Goal: Information Seeking & Learning: Learn about a topic

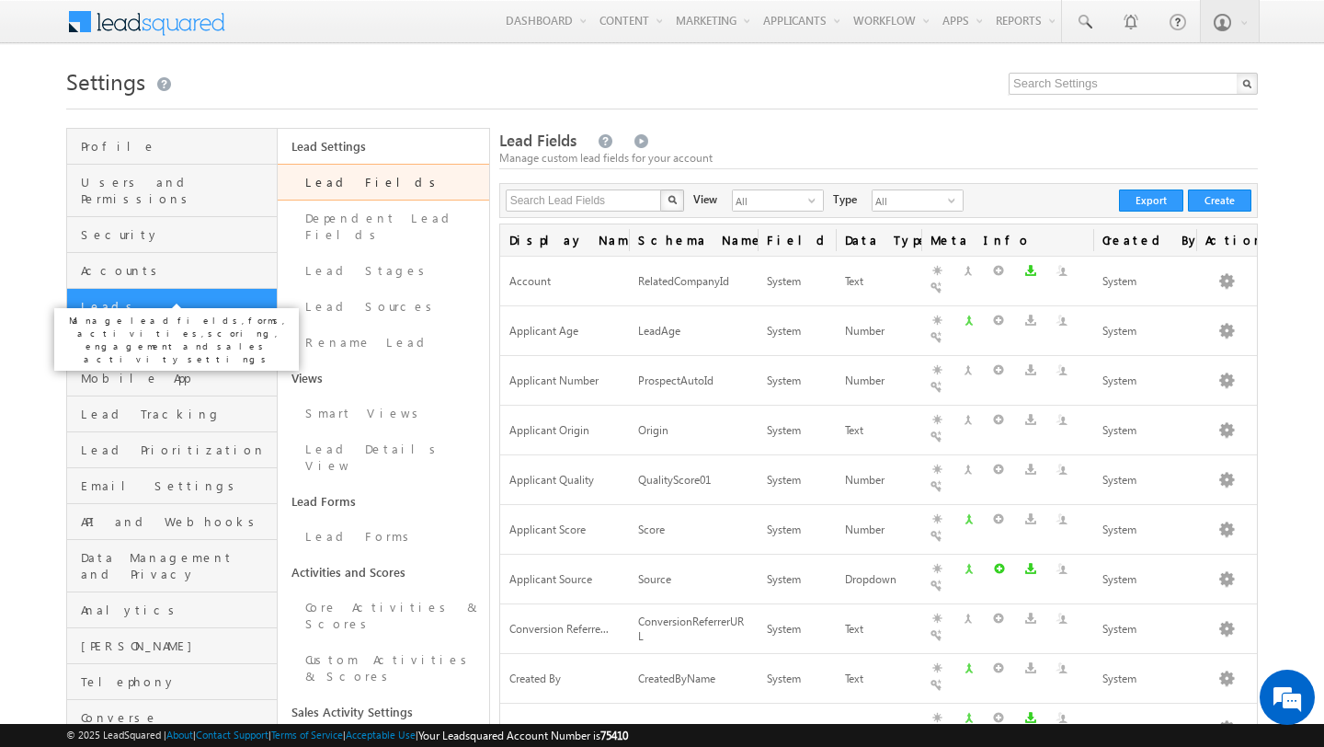
click at [133, 298] on span "Leads" at bounding box center [176, 306] width 191 height 17
click at [355, 398] on link "Smart Views" at bounding box center [383, 413] width 211 height 36
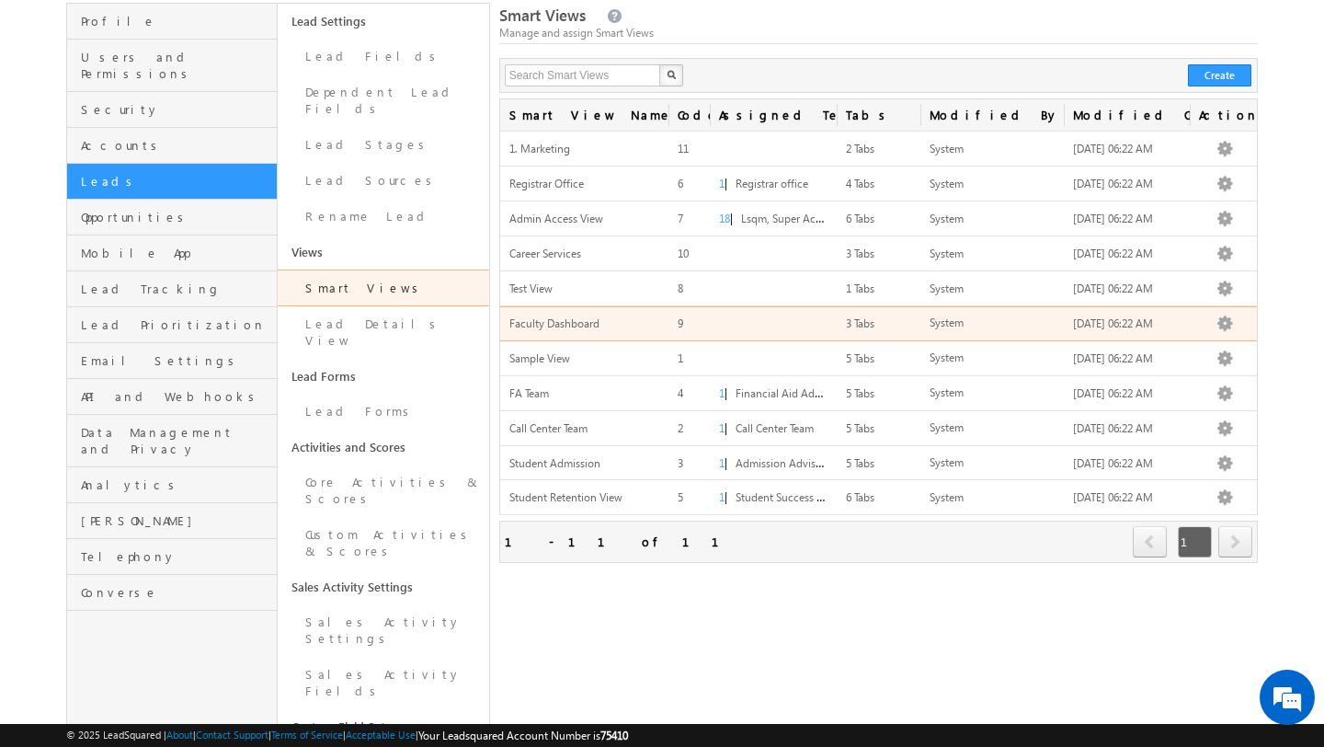
scroll to position [124, 0]
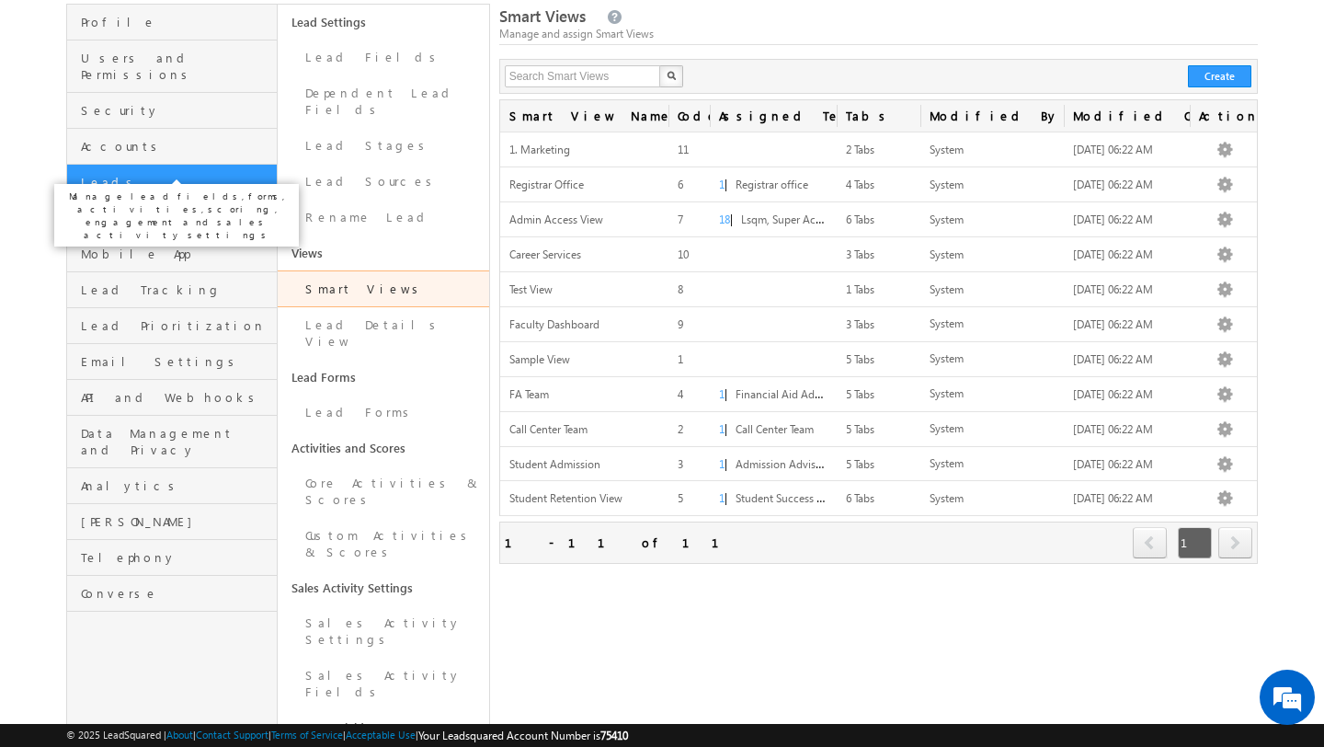
click at [133, 174] on span "Leads" at bounding box center [176, 182] width 191 height 17
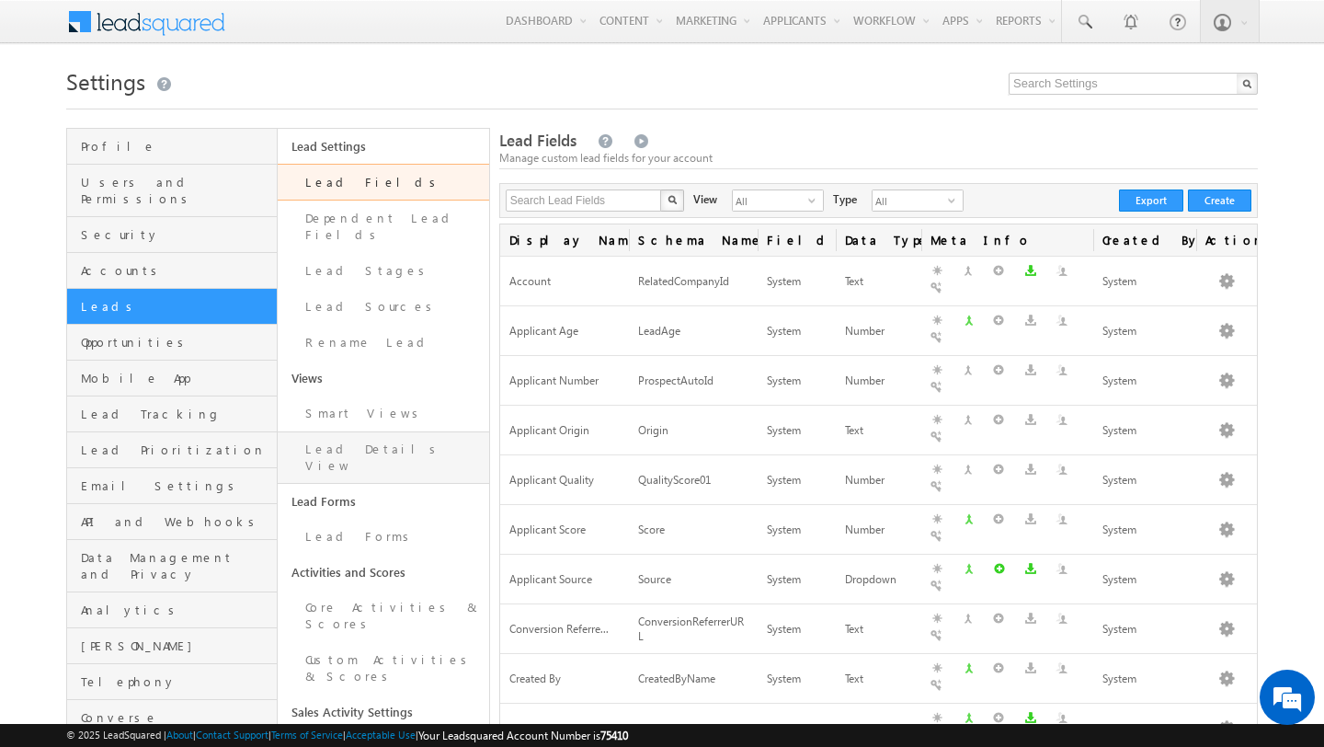
click at [378, 431] on link "Lead Details View" at bounding box center [383, 457] width 211 height 52
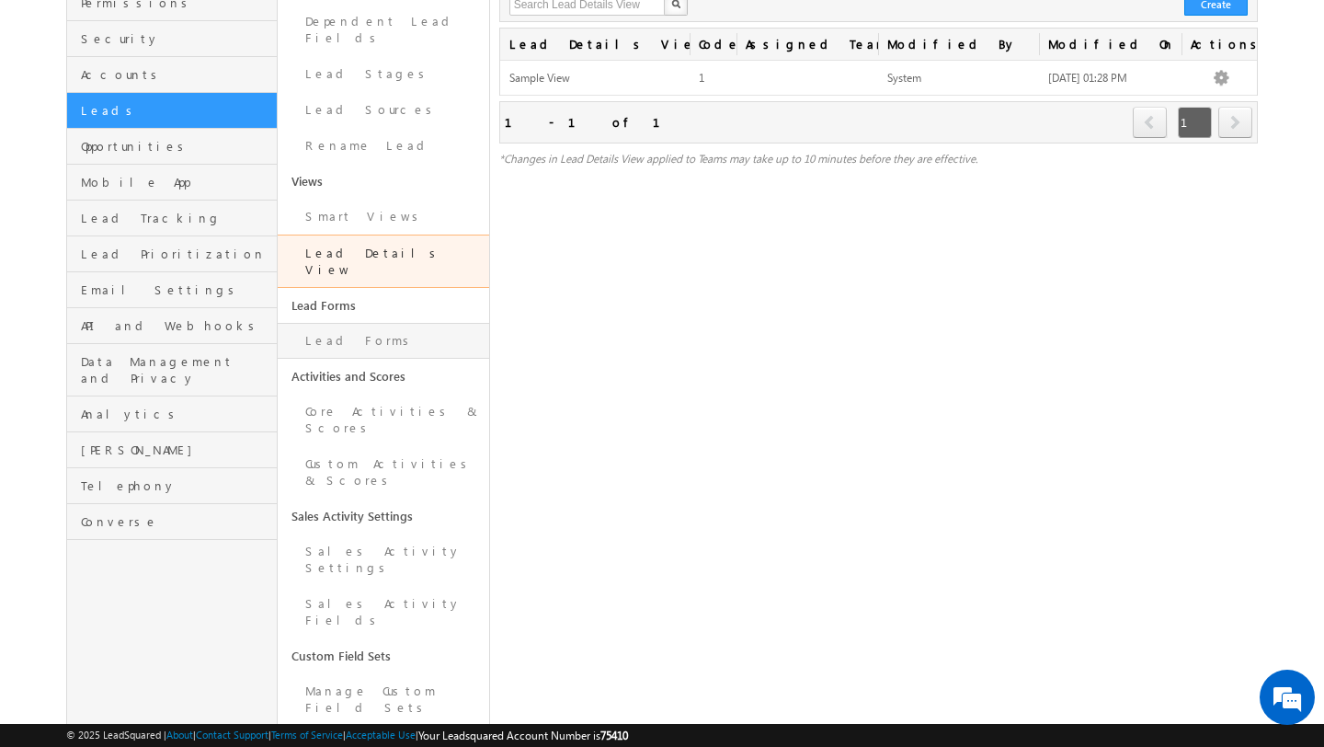
scroll to position [200, 0]
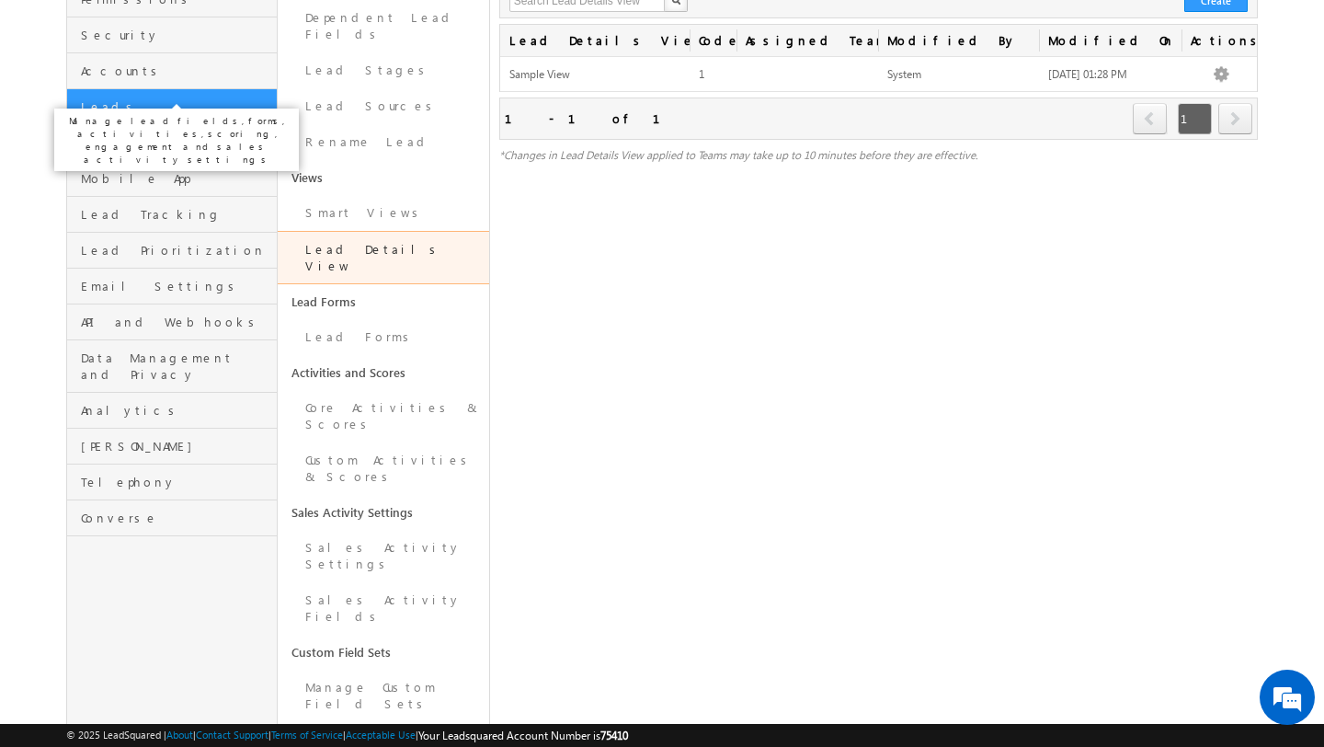
click at [143, 98] on span "Leads" at bounding box center [176, 106] width 191 height 17
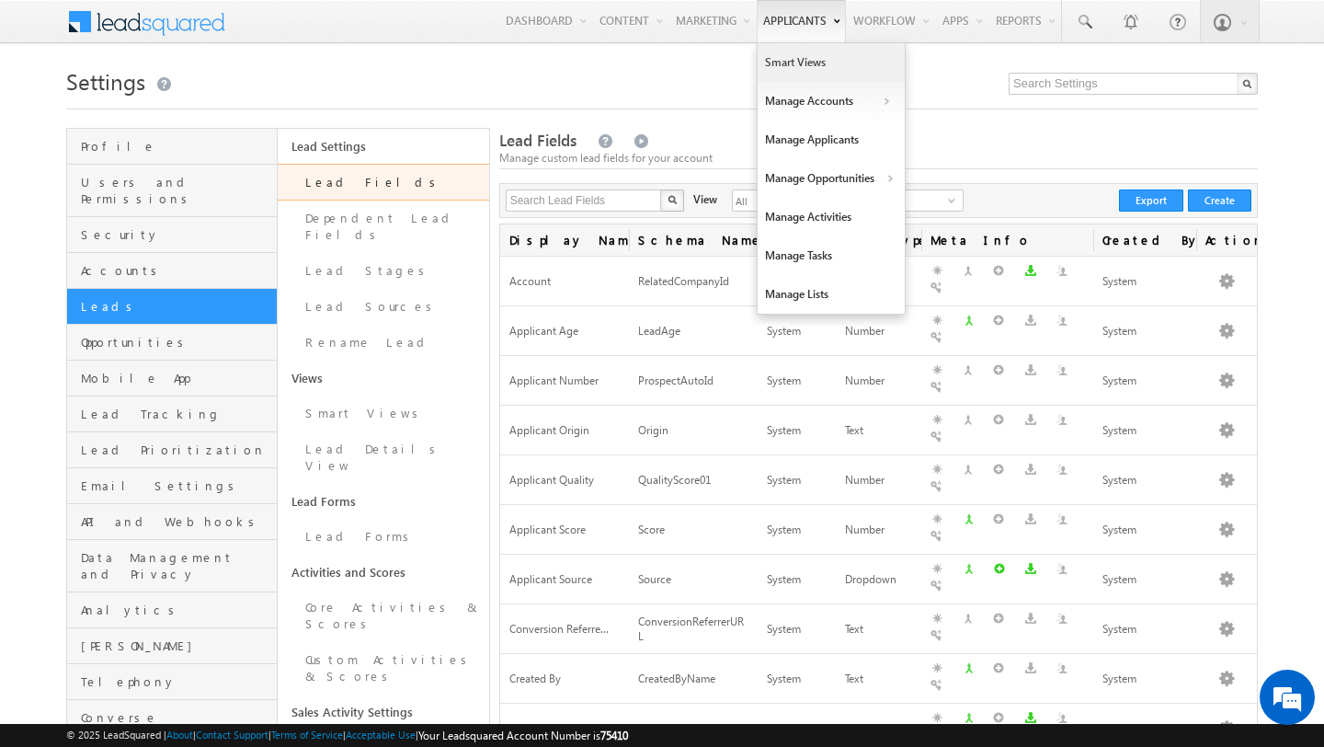
click at [772, 69] on link "Smart Views" at bounding box center [831, 62] width 147 height 39
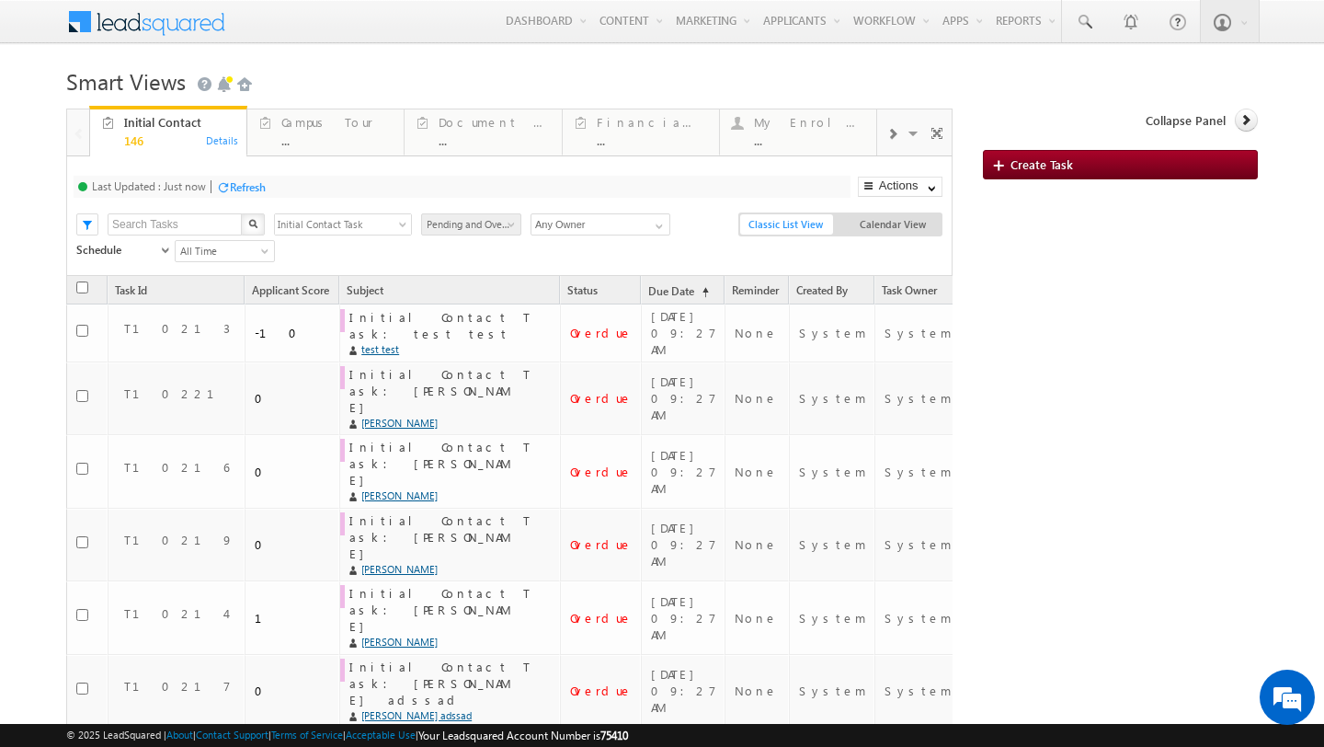
click at [237, 250] on span "All Time" at bounding box center [222, 251] width 93 height 17
click at [214, 324] on link "Today" at bounding box center [222, 332] width 93 height 17
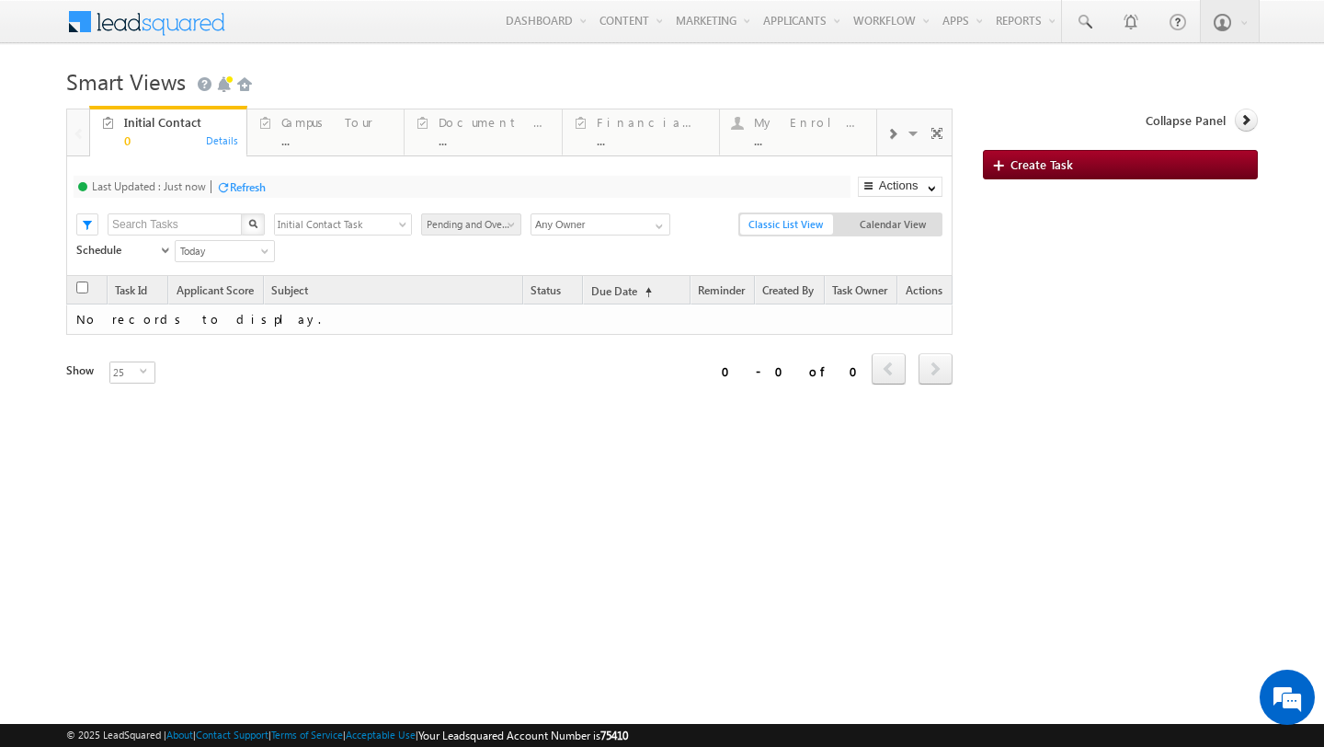
click at [475, 223] on span "Pending and Overdue" at bounding box center [468, 224] width 93 height 17
click at [371, 222] on span "Initial Contact Task" at bounding box center [335, 224] width 121 height 21
click at [497, 214] on link "Pending and Overdue" at bounding box center [471, 224] width 100 height 22
click at [554, 226] on input "Any Owner" at bounding box center [601, 224] width 140 height 22
click at [592, 192] on div "Last Updated : Just now Refresh Refreshing..." at bounding box center [462, 187] width 777 height 22
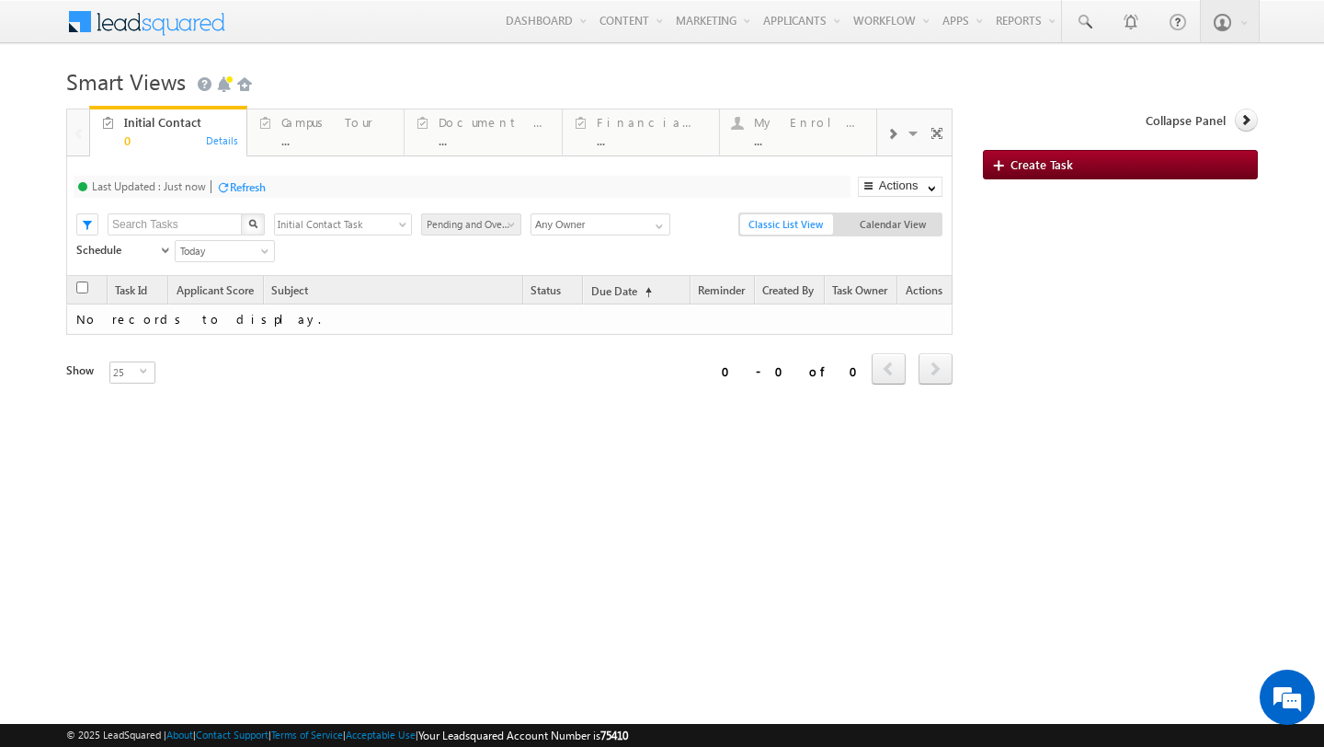
click at [86, 221] on span at bounding box center [87, 224] width 20 height 20
click at [248, 187] on div "Refresh" at bounding box center [248, 187] width 36 height 14
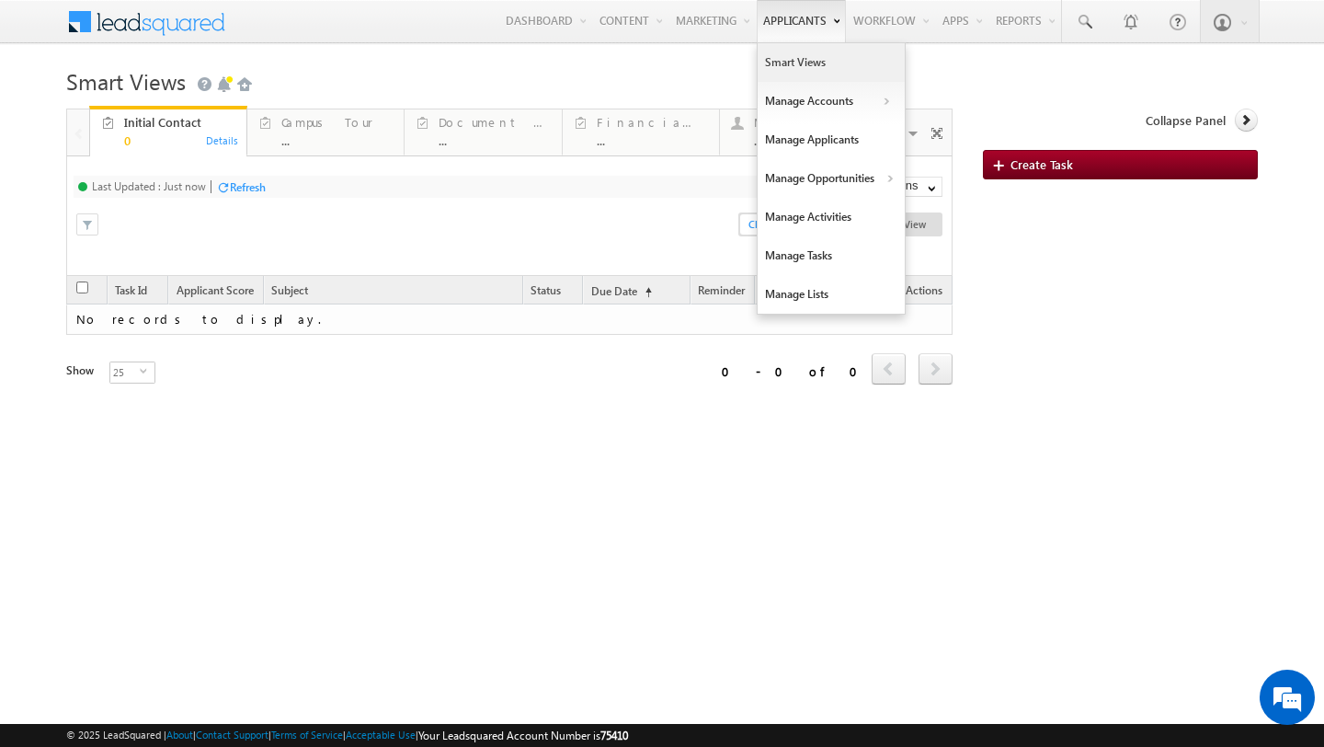
click at [770, 79] on link "Smart Views" at bounding box center [831, 62] width 147 height 39
click at [771, 57] on link "Smart Views" at bounding box center [831, 62] width 147 height 39
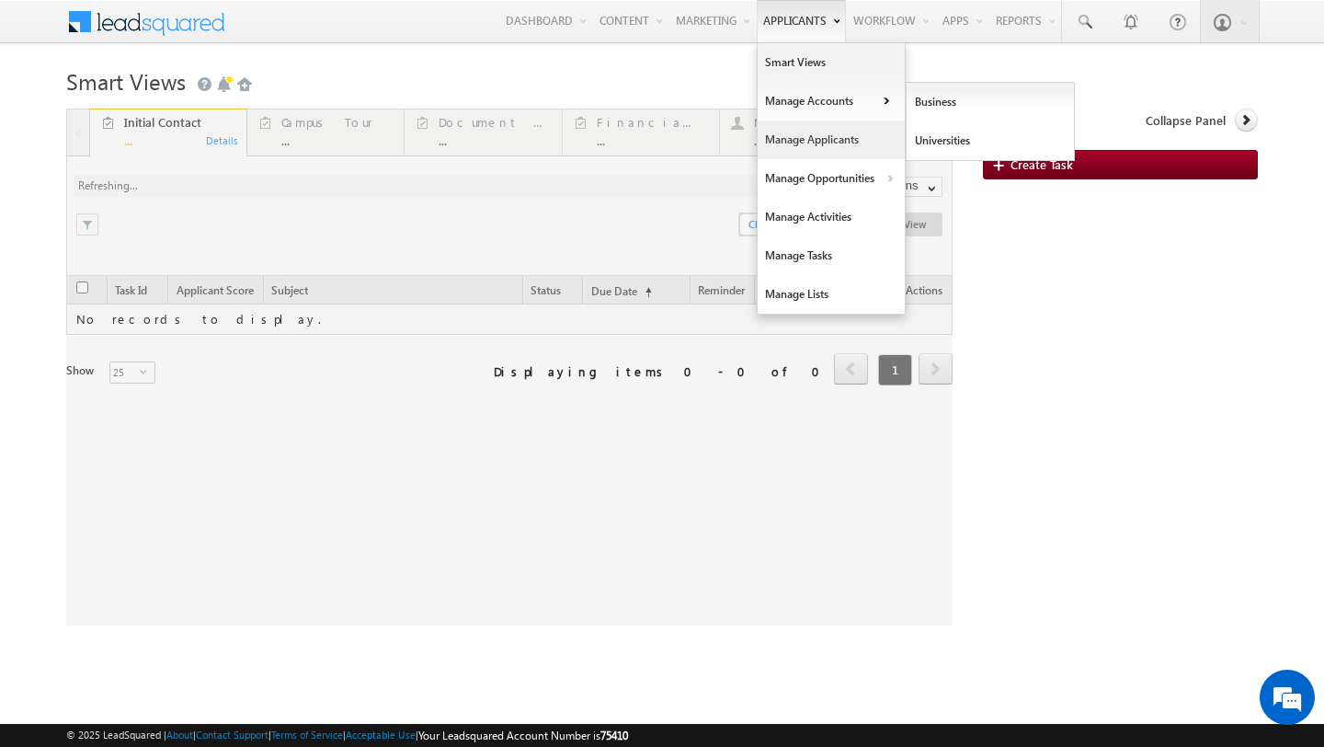
click at [807, 143] on link "Manage Applicants" at bounding box center [831, 139] width 147 height 39
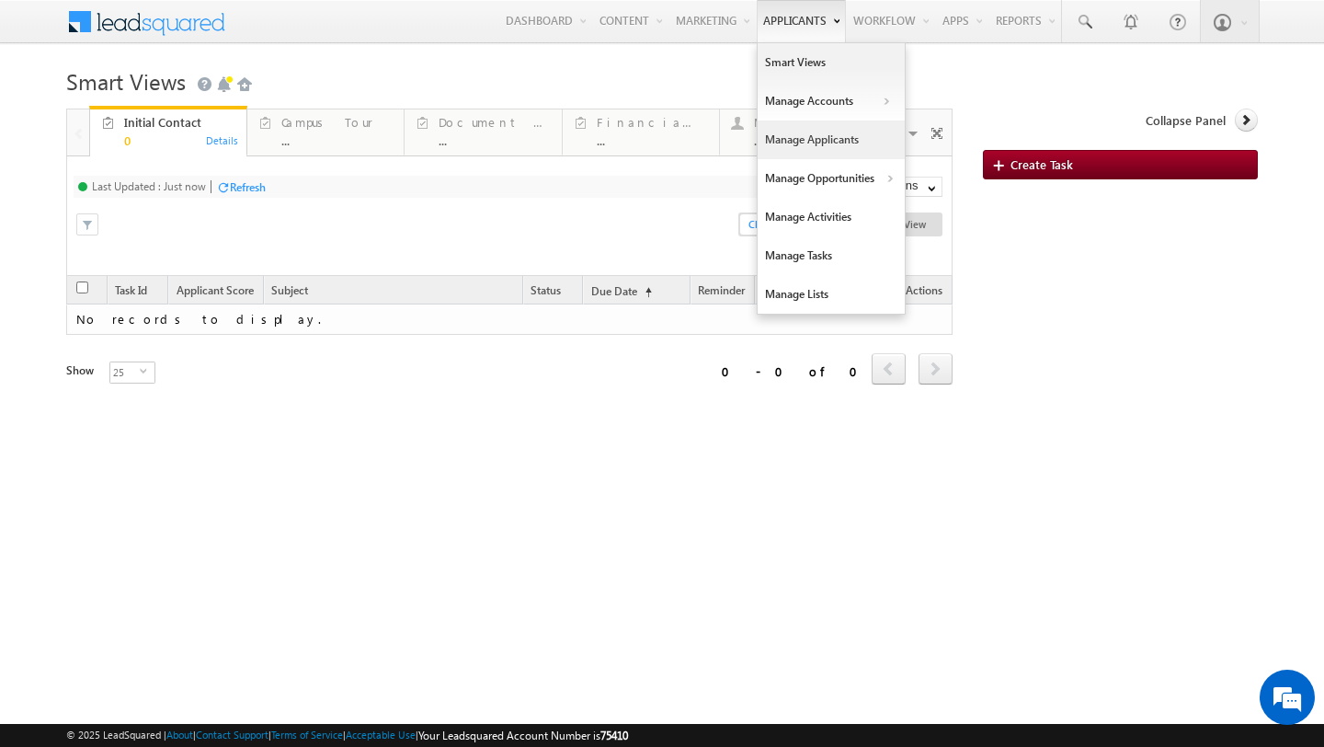
click at [839, 141] on link "Manage Applicants" at bounding box center [831, 139] width 147 height 39
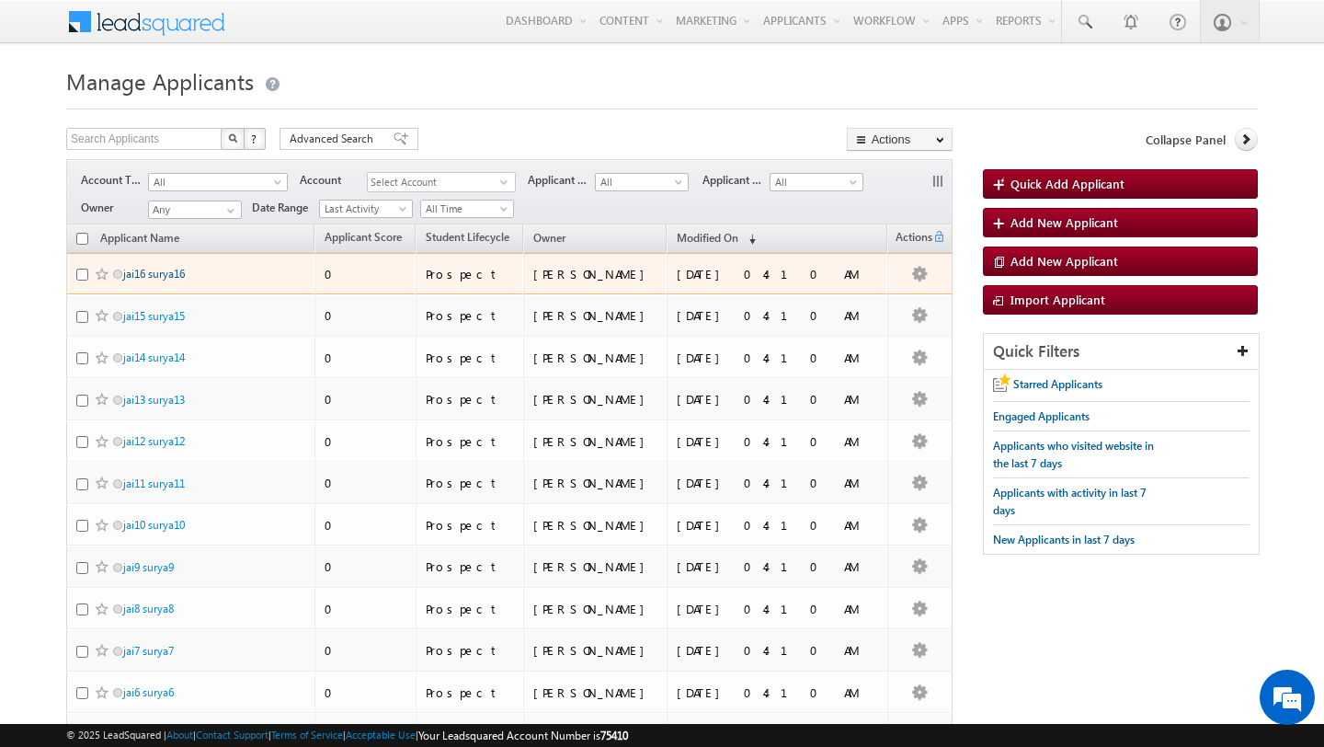
click at [151, 275] on link "jai16 surya16" at bounding box center [154, 274] width 62 height 14
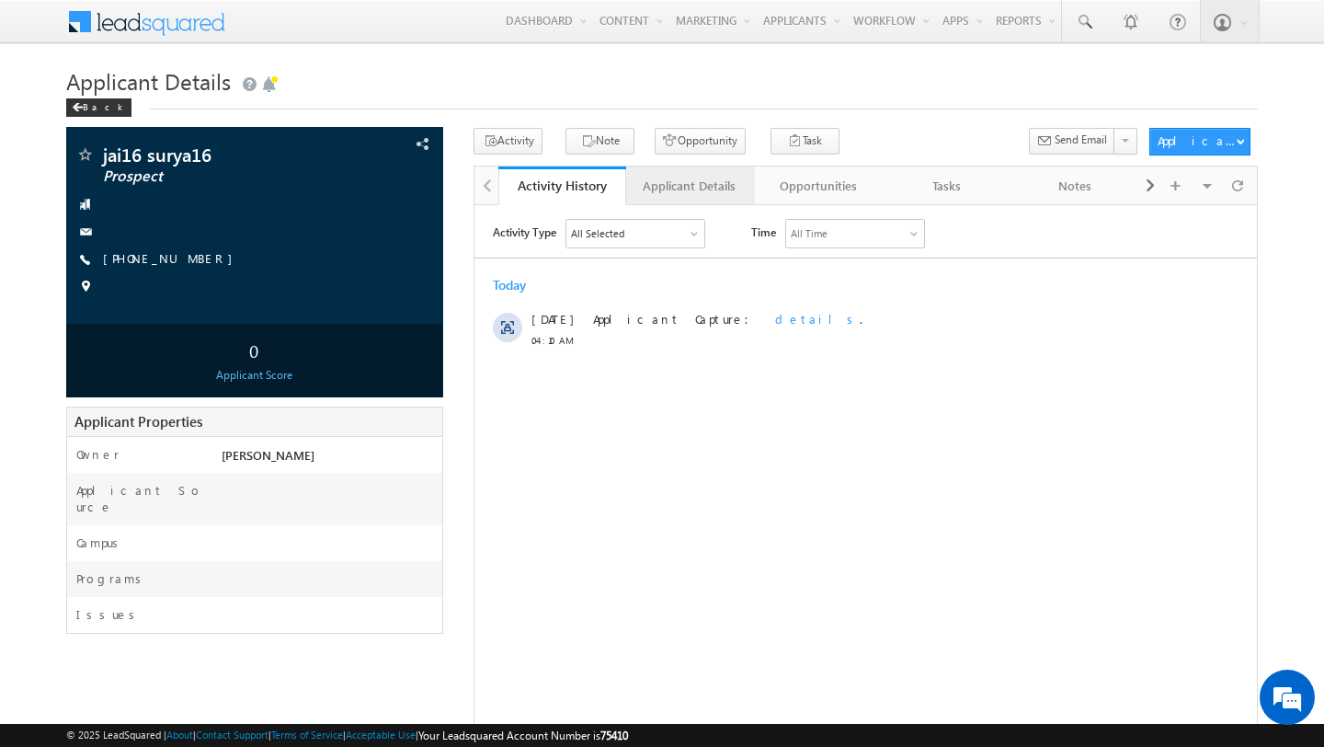
click at [708, 196] on div "Applicant Details" at bounding box center [689, 186] width 97 height 22
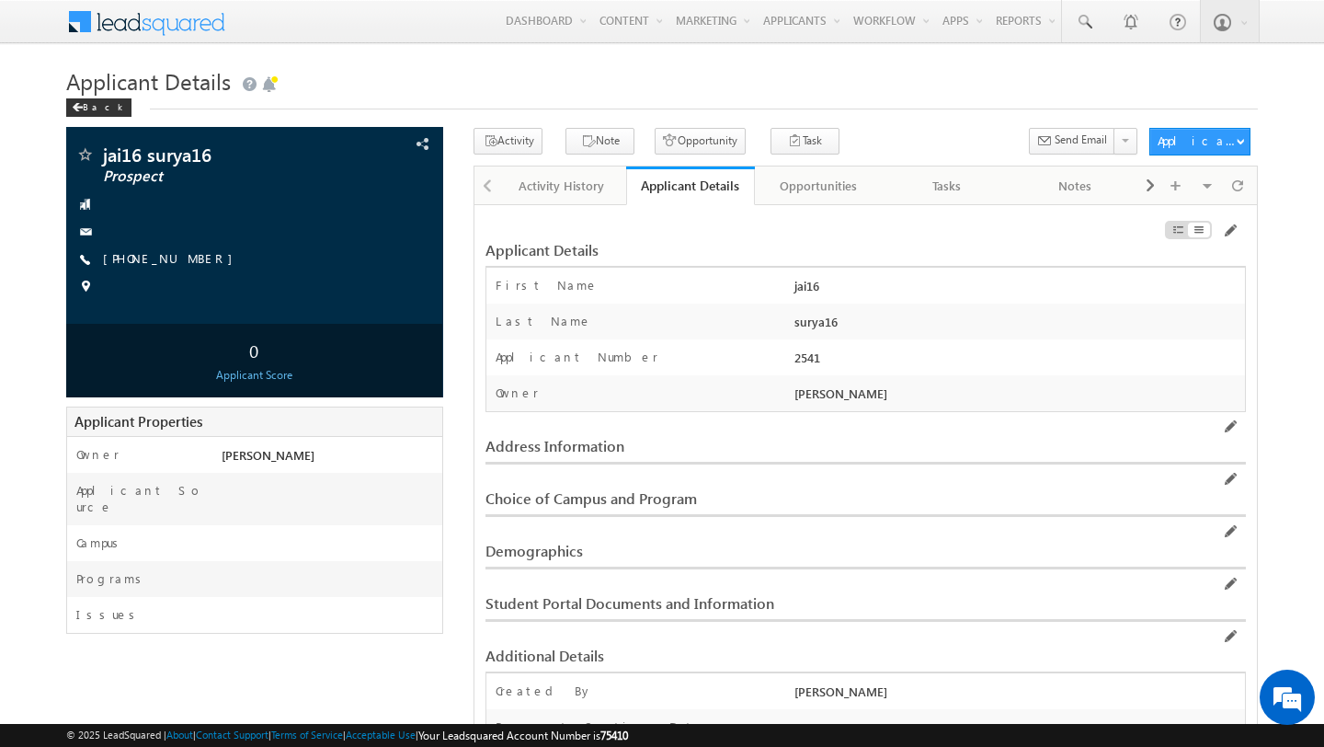
scroll to position [1, 0]
click at [561, 180] on div "Activity History" at bounding box center [561, 185] width 97 height 22
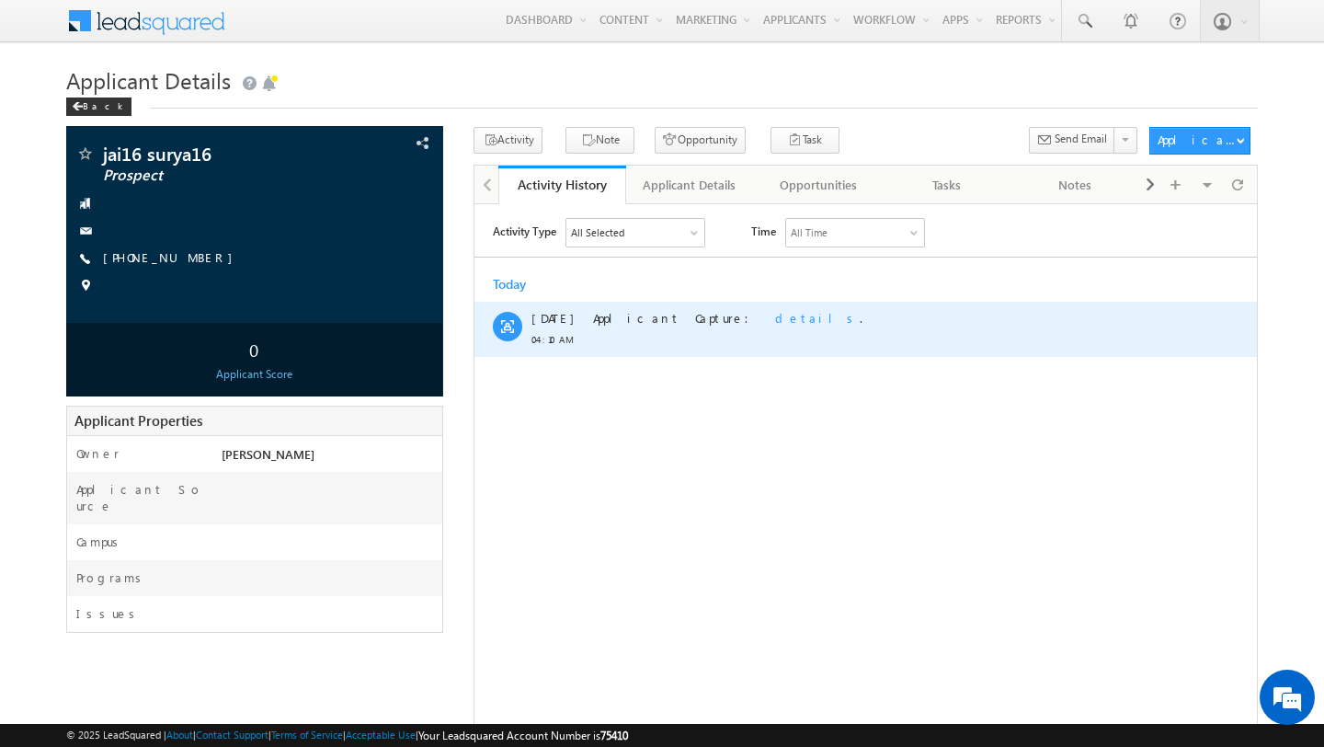
click at [775, 320] on span "details" at bounding box center [817, 317] width 85 height 16
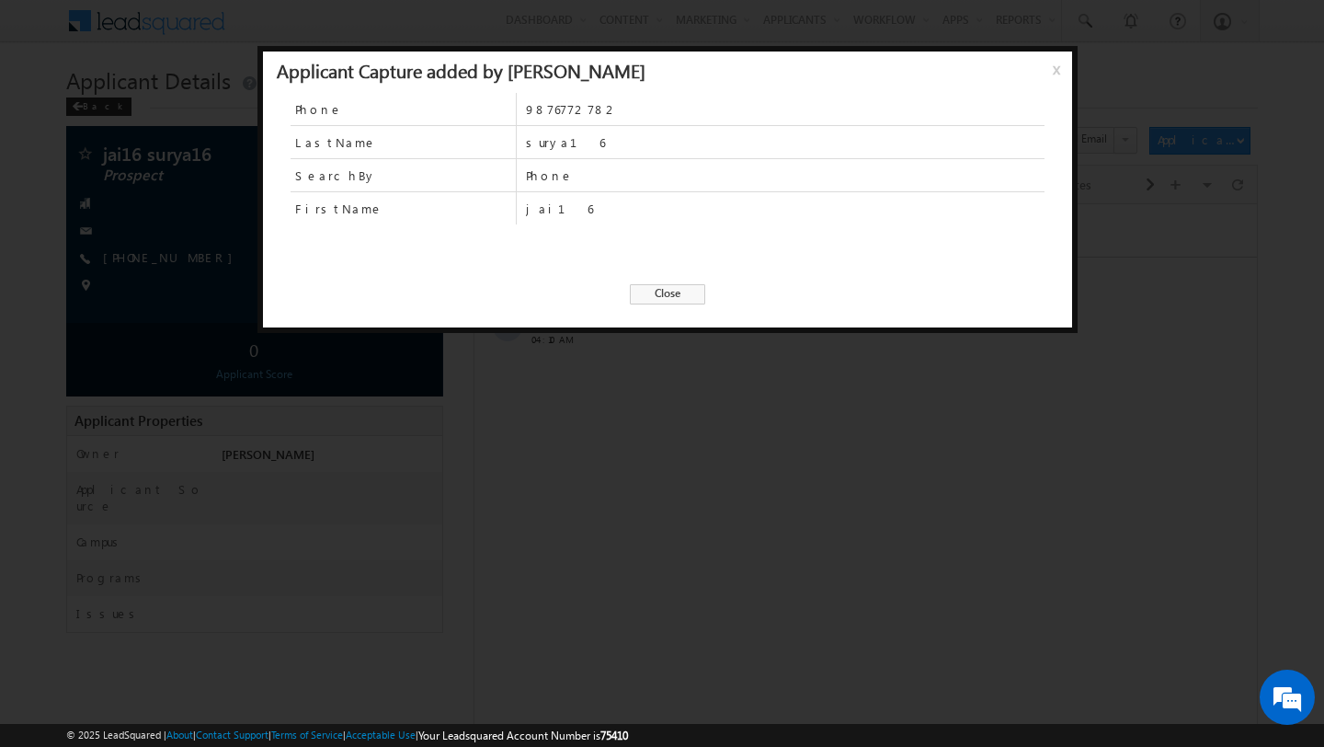
click at [665, 291] on span "Close" at bounding box center [667, 294] width 75 height 20
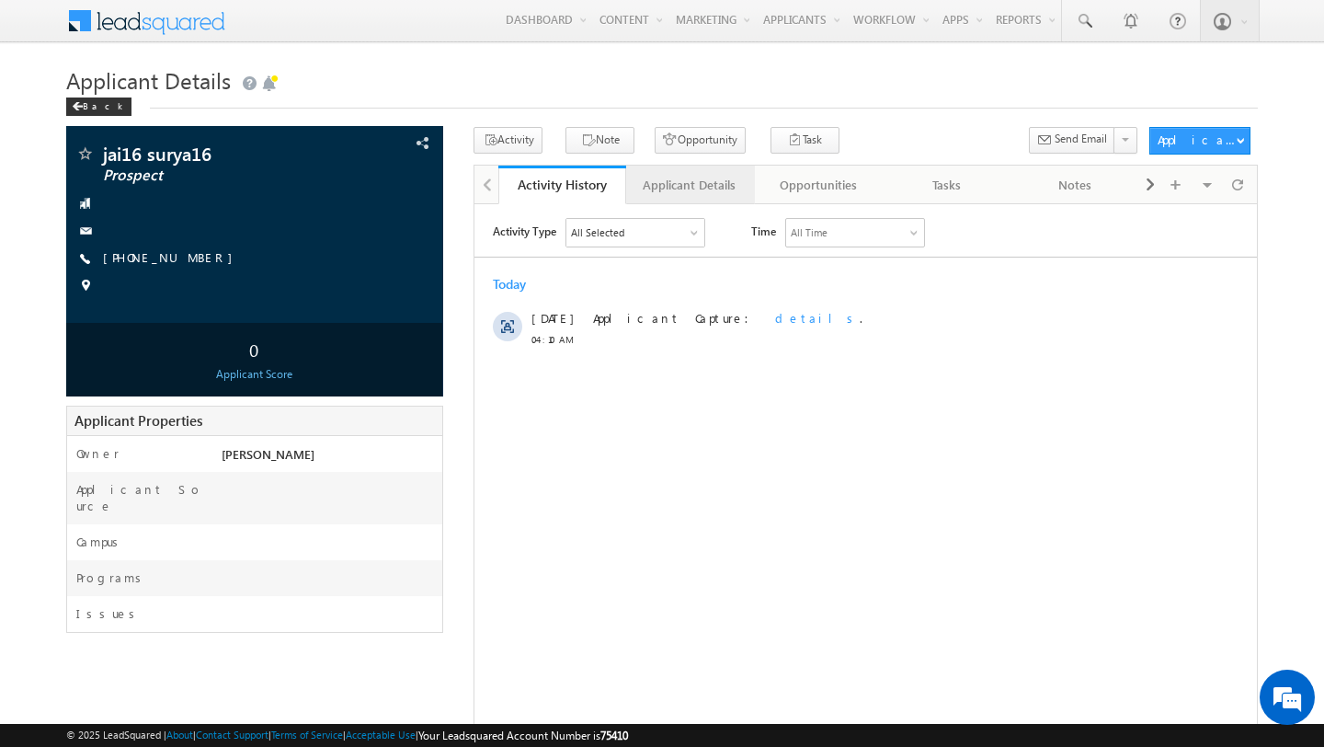
click at [701, 170] on link "Applicant Details" at bounding box center [690, 184] width 129 height 39
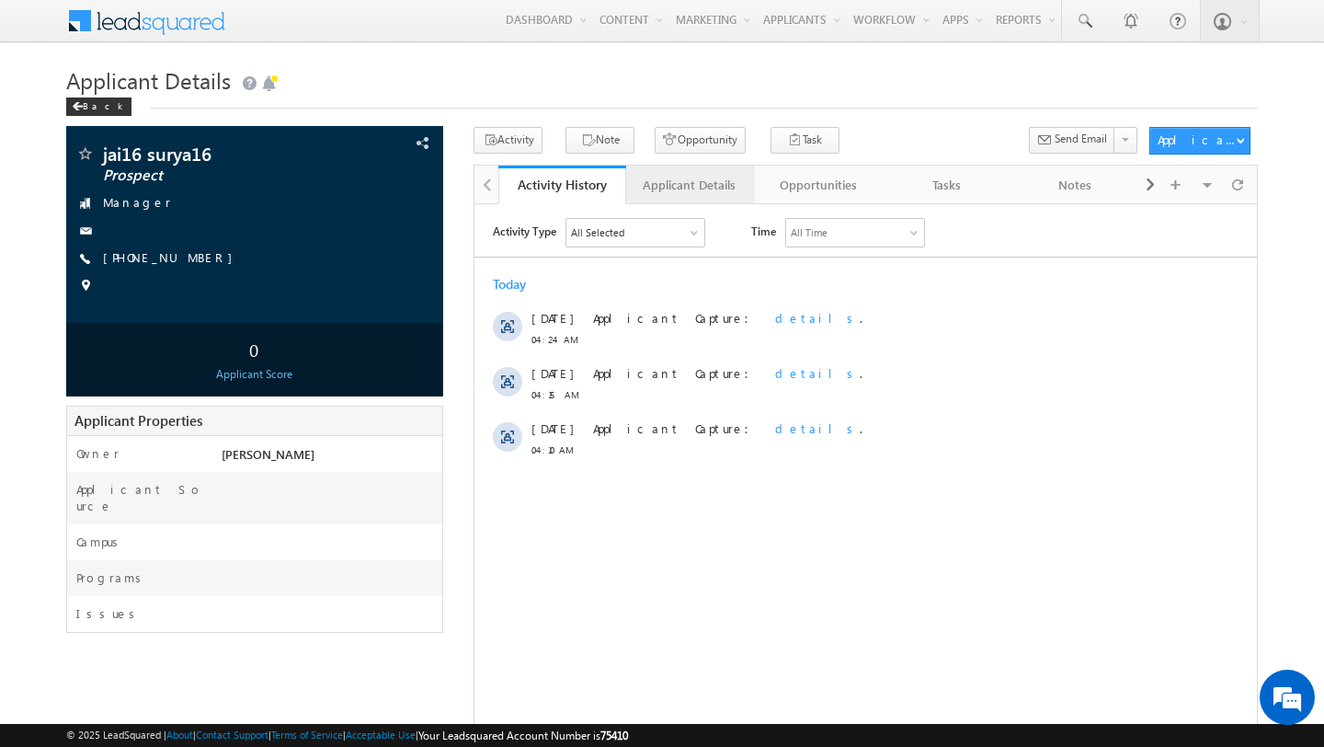
click at [713, 182] on div "Applicant Details" at bounding box center [689, 185] width 97 height 22
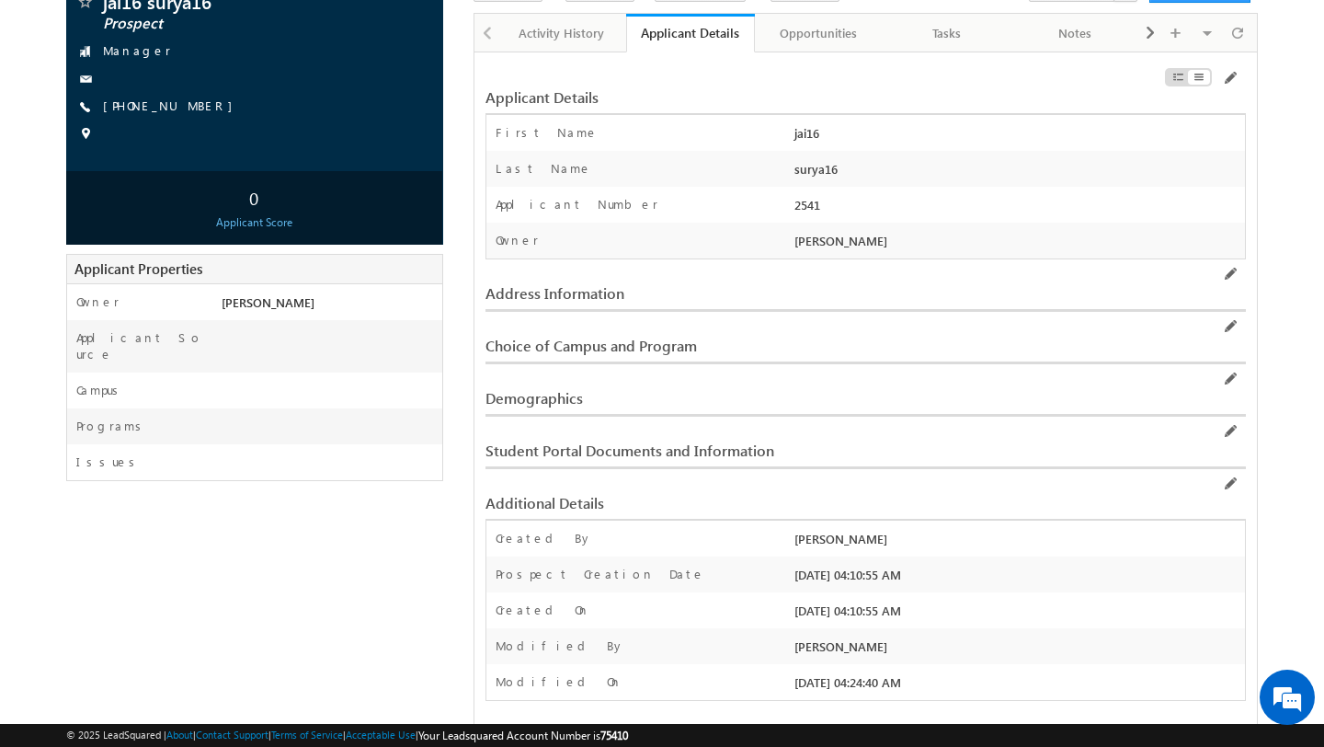
scroll to position [114, 0]
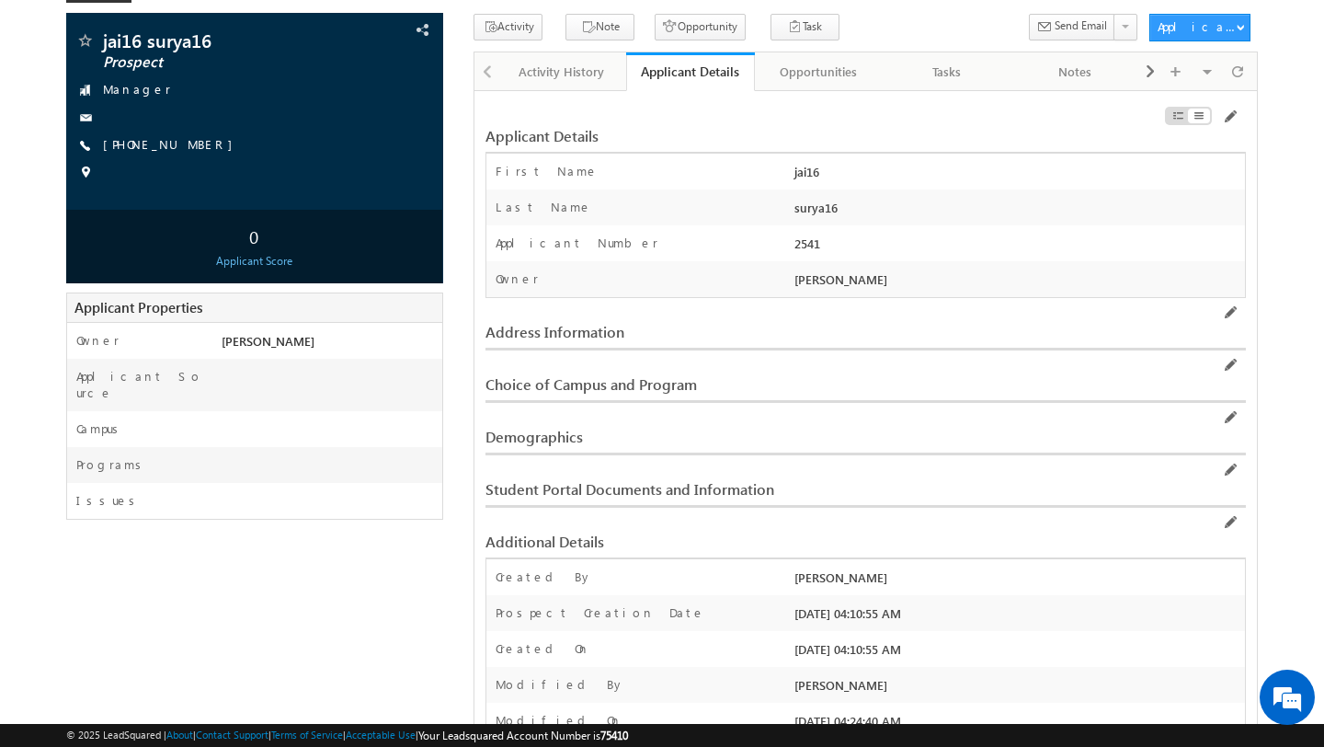
click at [625, 325] on div "Address Information" at bounding box center [735, 332] width 500 height 17
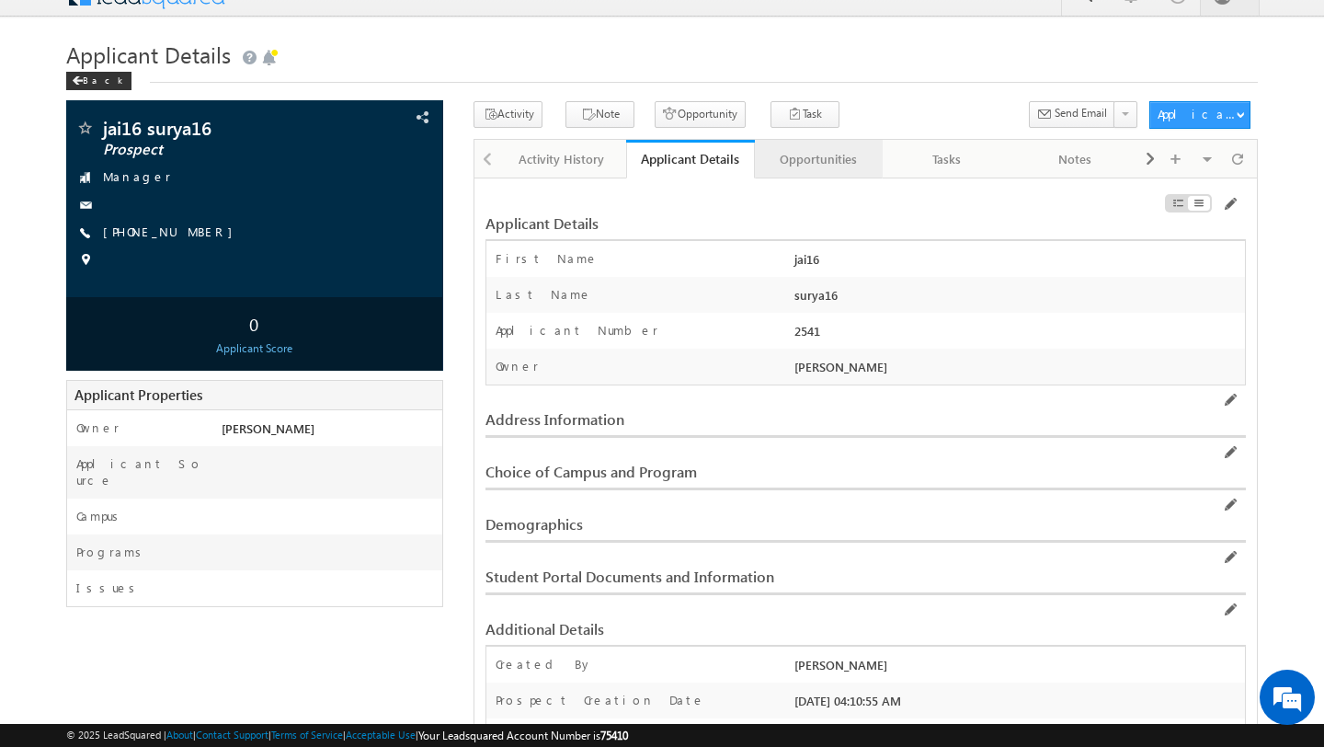
click at [820, 158] on div "Opportunities" at bounding box center [818, 159] width 97 height 22
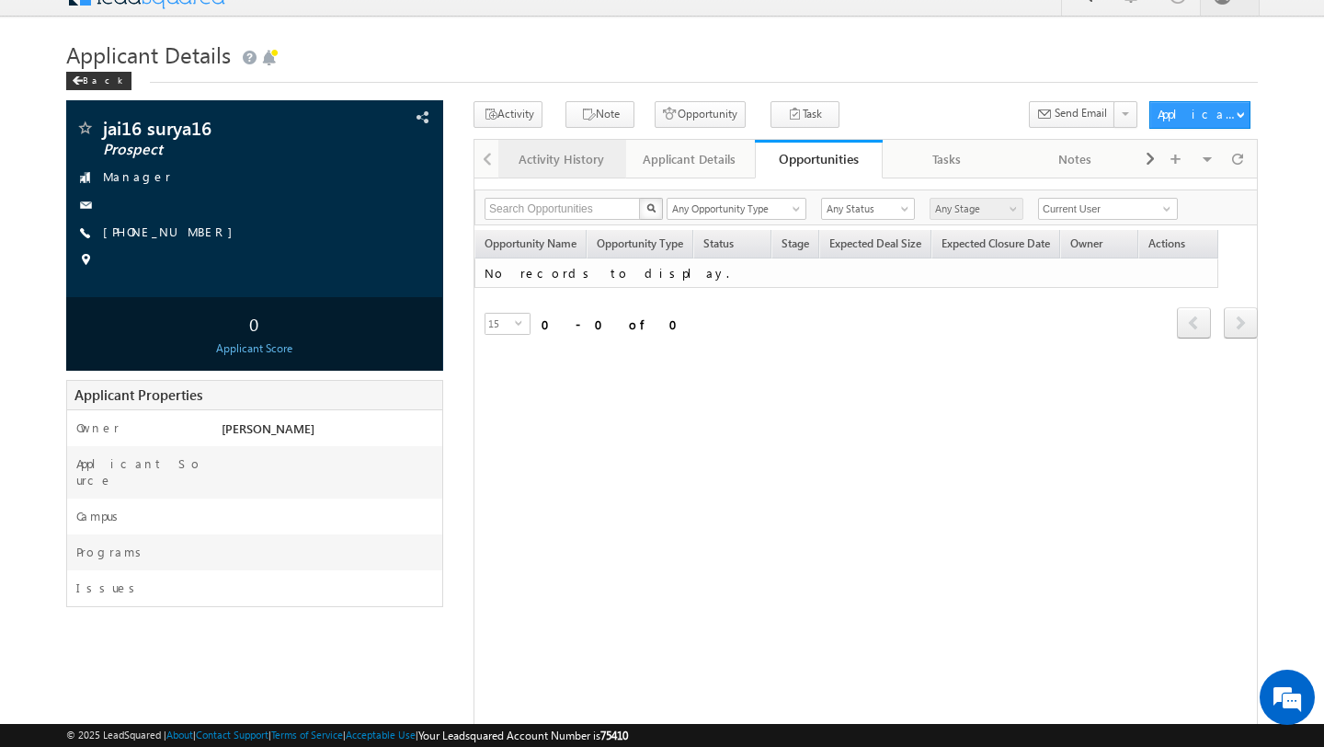
click at [582, 154] on div "Activity History" at bounding box center [561, 159] width 97 height 22
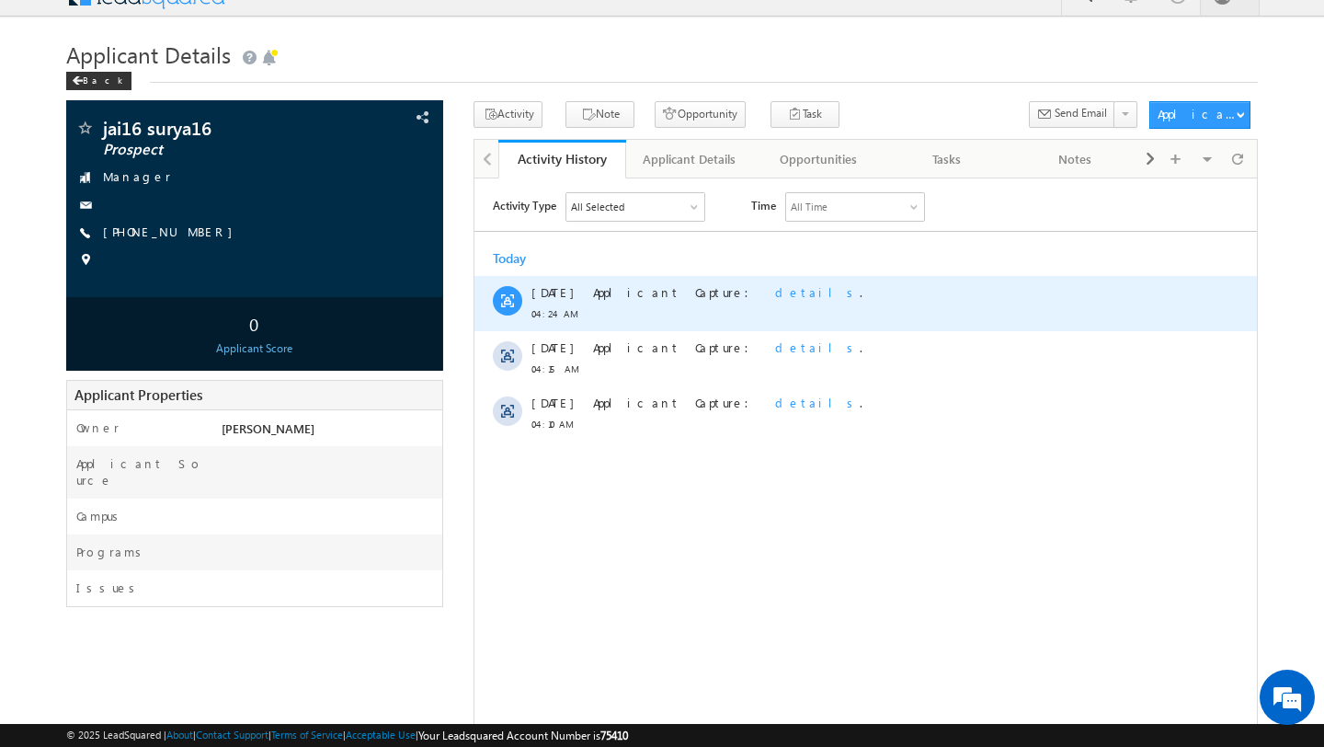
click at [775, 291] on span "details" at bounding box center [817, 291] width 85 height 16
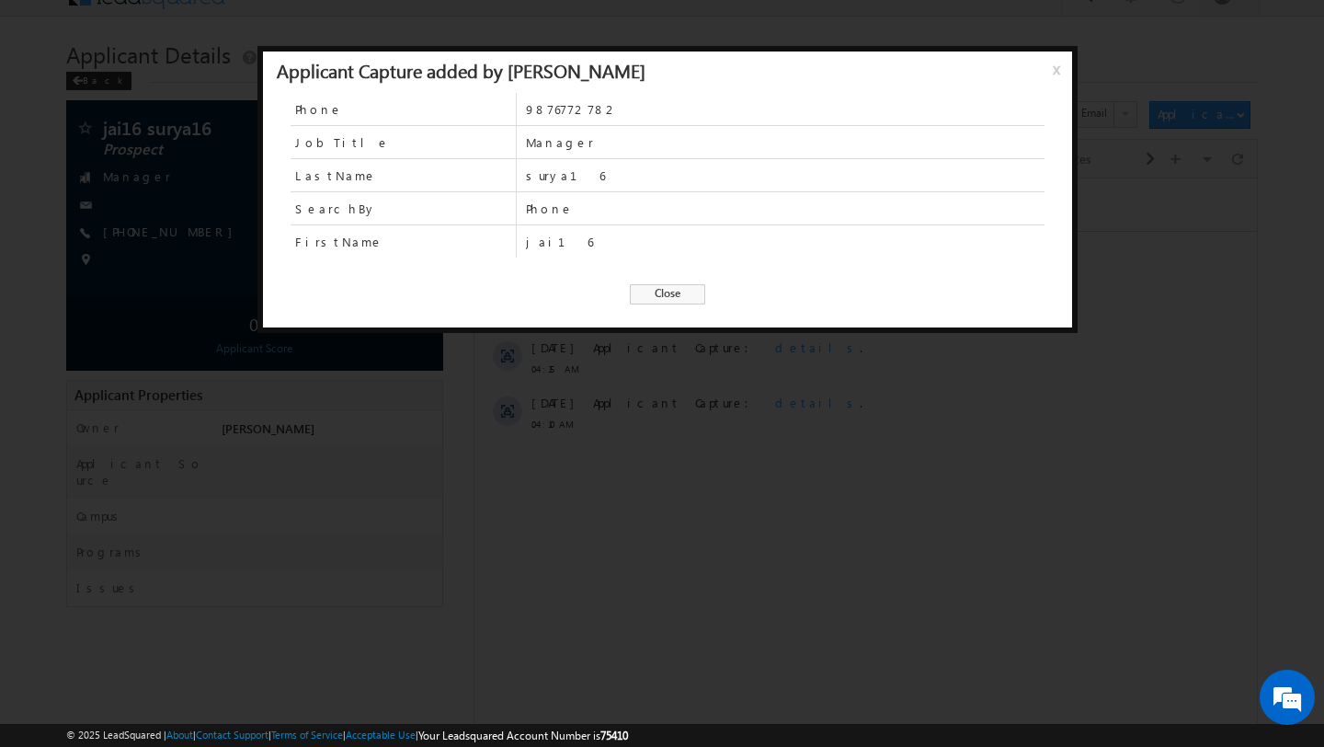
click at [678, 292] on span "Close" at bounding box center [667, 294] width 75 height 20
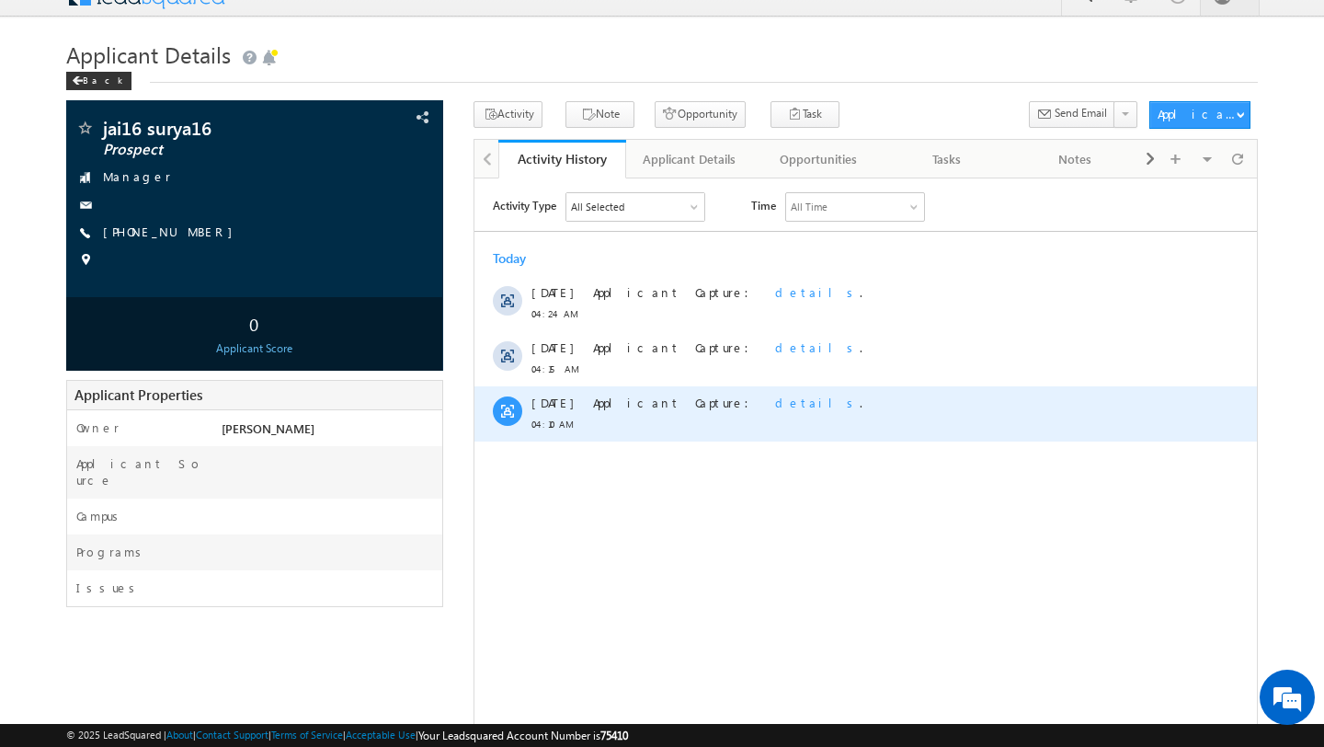
click at [775, 405] on span "details" at bounding box center [817, 402] width 85 height 16
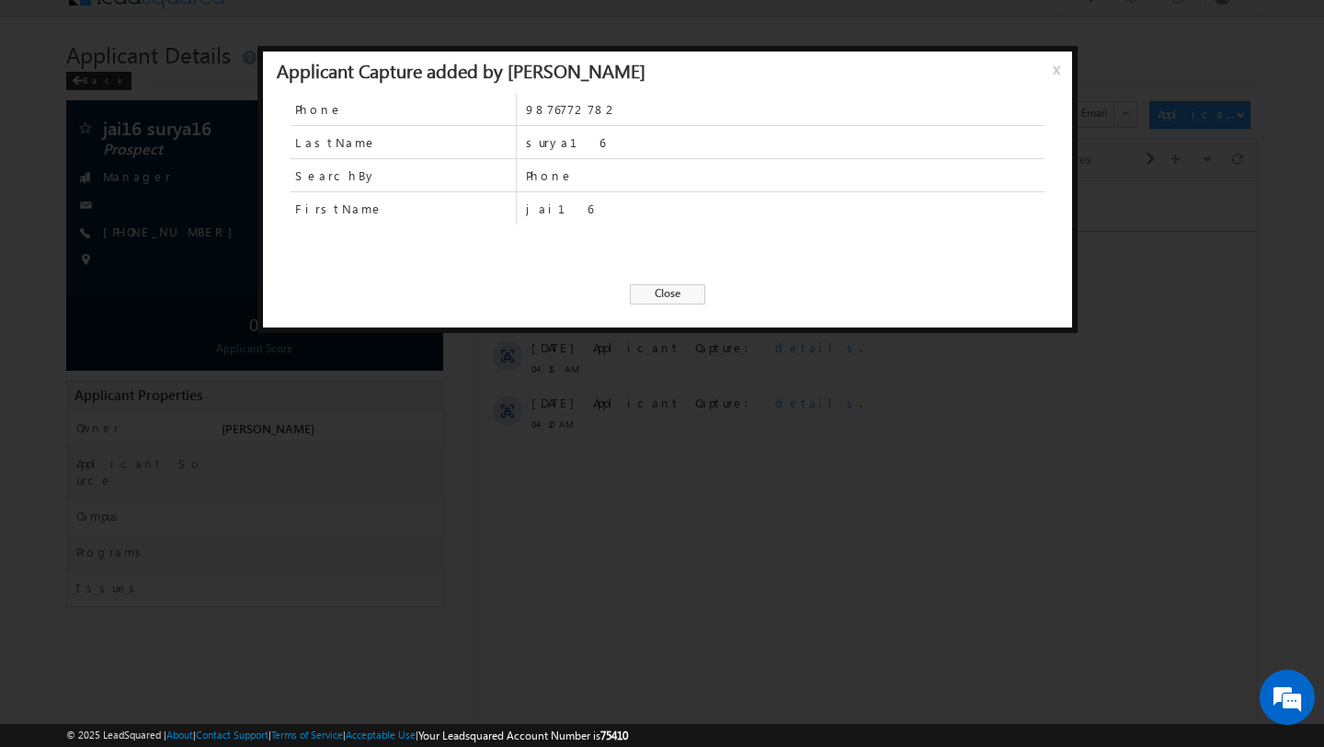
click at [676, 285] on span "Close" at bounding box center [667, 294] width 75 height 20
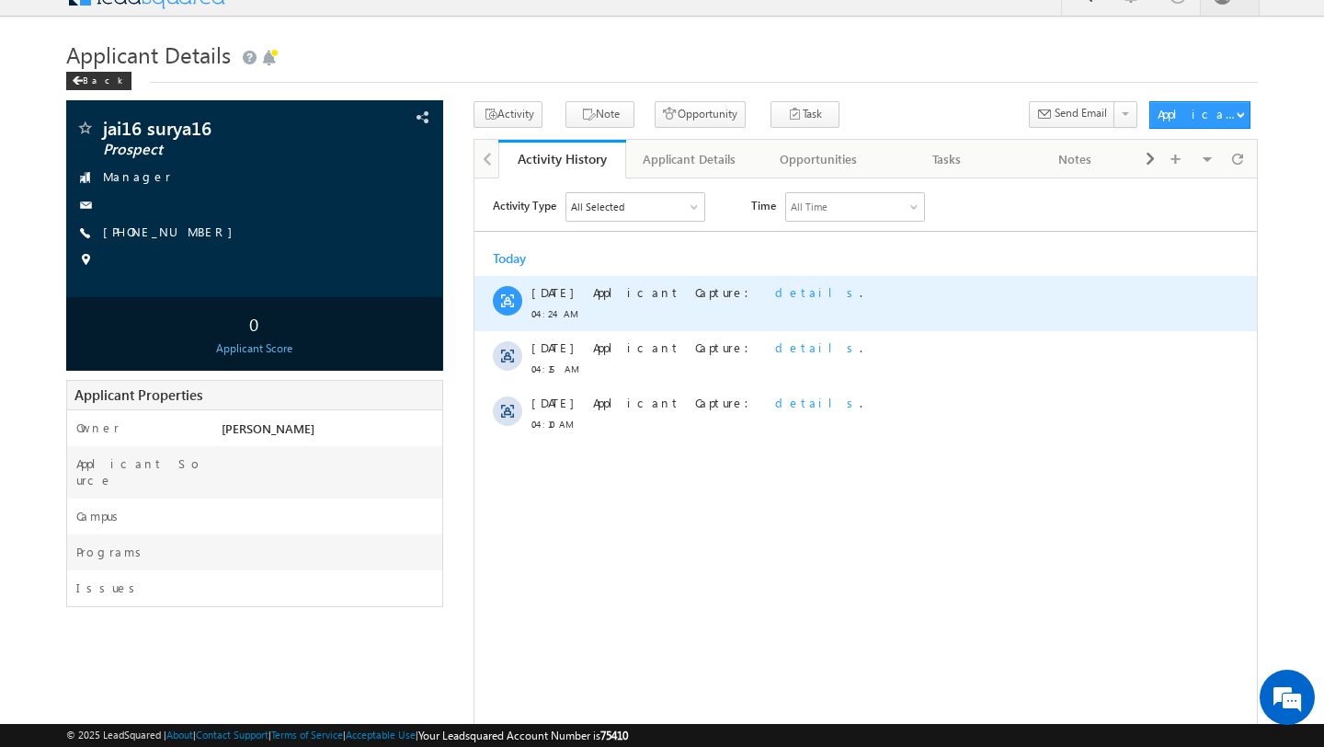
click at [775, 291] on span "details" at bounding box center [817, 291] width 85 height 16
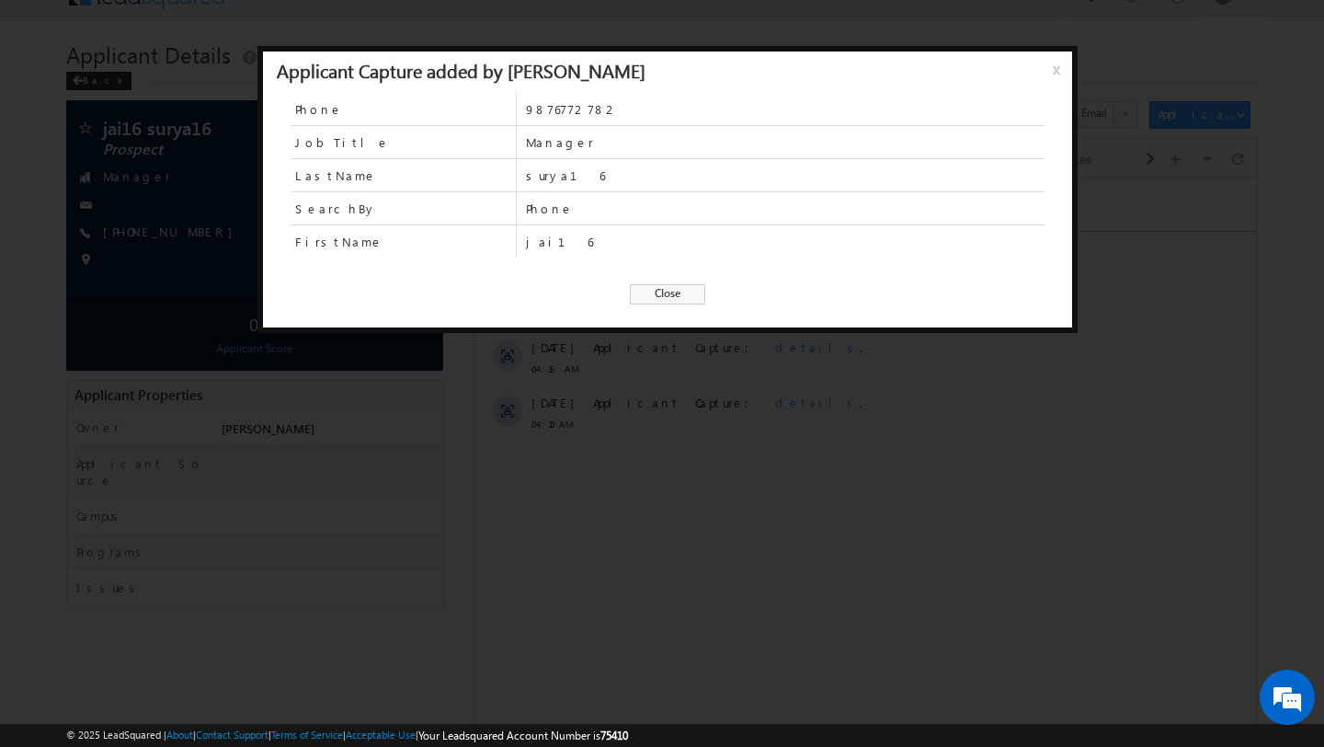
click at [673, 293] on span "Close" at bounding box center [667, 294] width 75 height 20
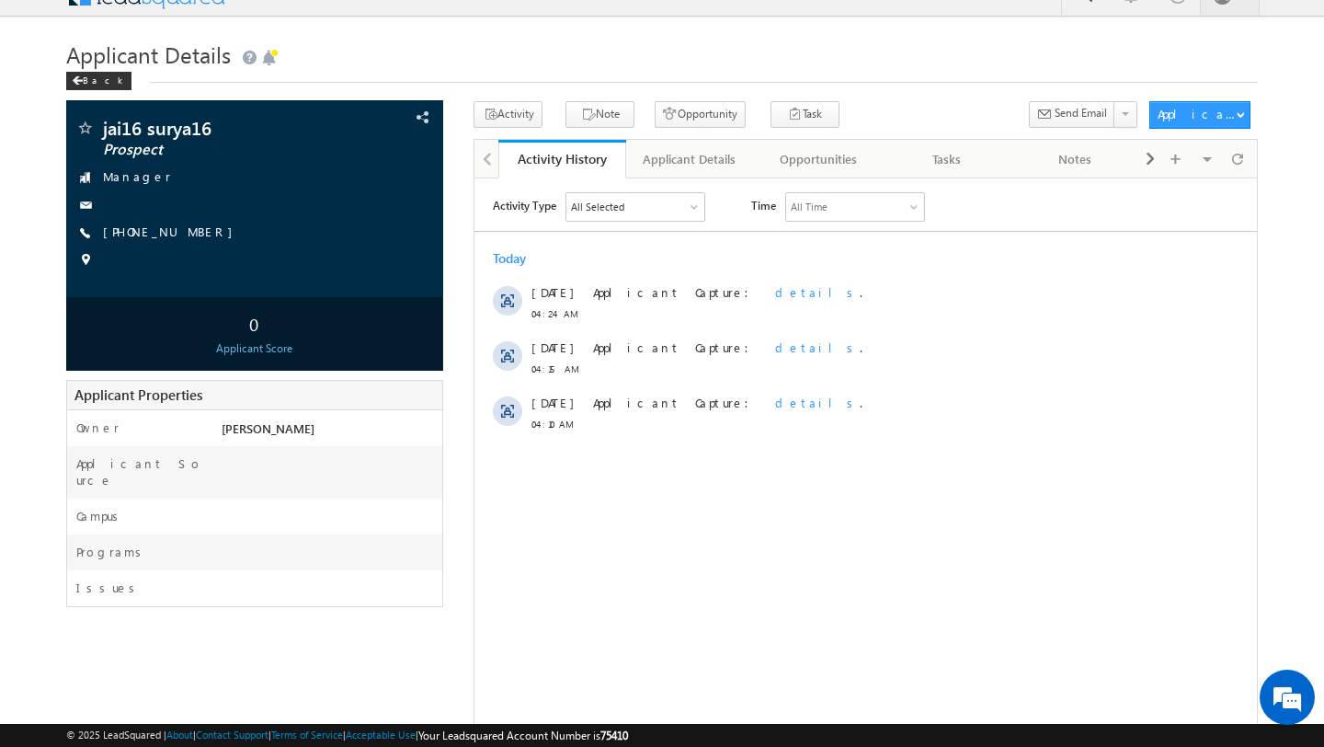
click at [786, 454] on html "Activity Type All Selected Select All Sales Activities 1 Sales Activity Opportu…" at bounding box center [865, 315] width 782 height 277
click at [87, 84] on div "Back" at bounding box center [98, 81] width 65 height 18
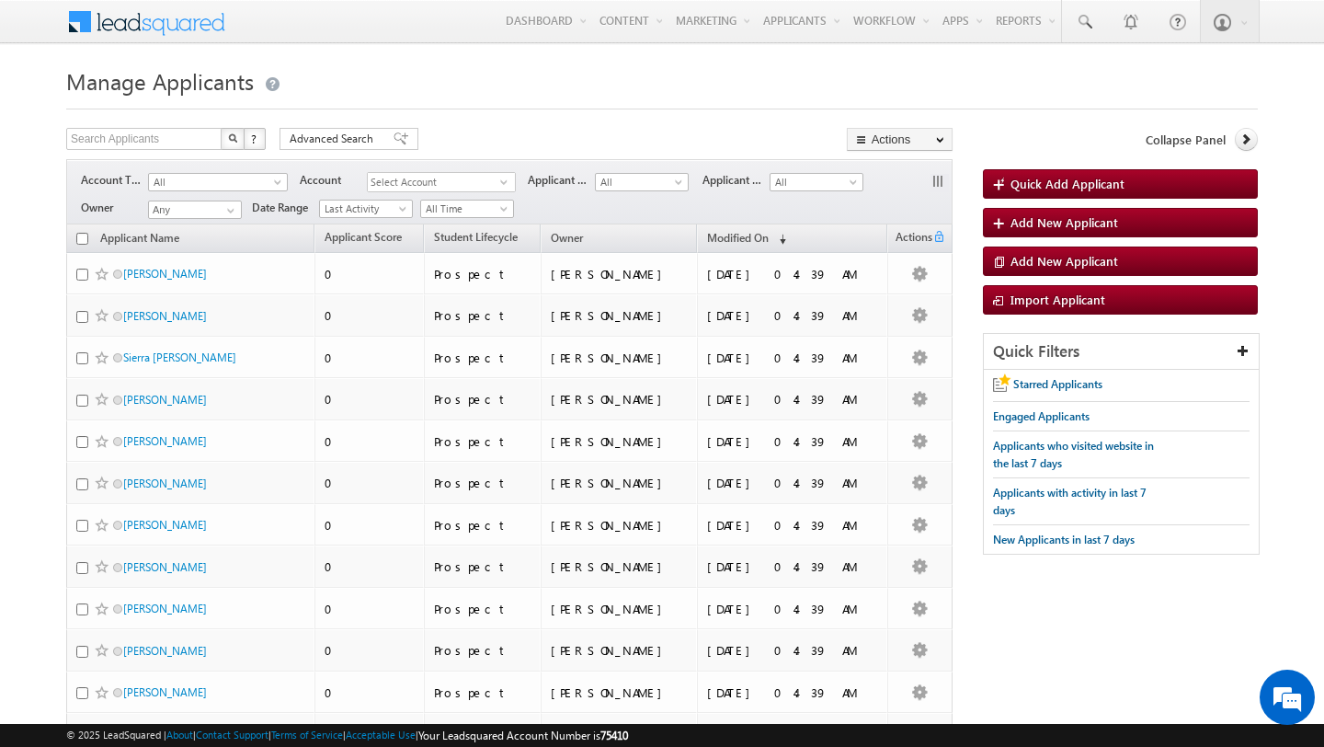
click at [455, 184] on span "Select Account" at bounding box center [434, 182] width 132 height 19
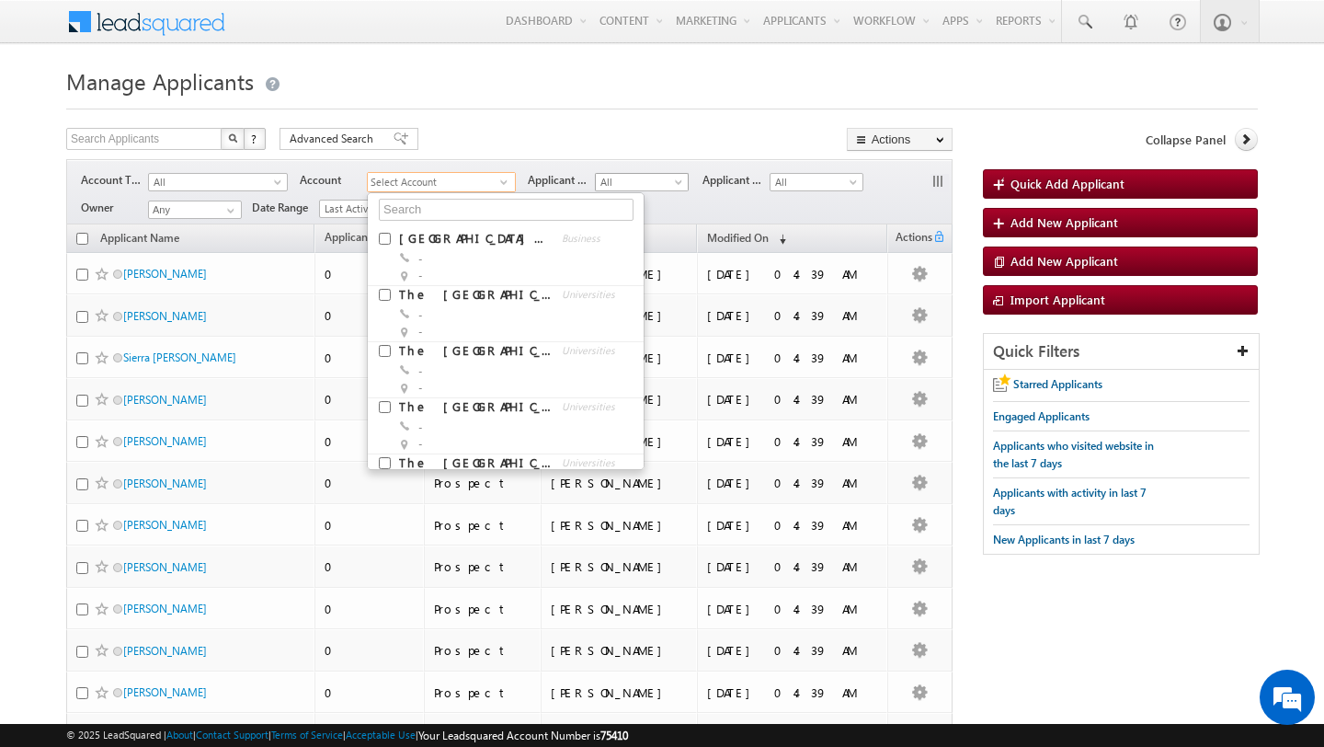
click at [613, 185] on span "All" at bounding box center [639, 182] width 87 height 17
click at [633, 147] on div "Search Applicants X ? 391 results found Advanced Search Advanced Search Advance…" at bounding box center [509, 141] width 886 height 27
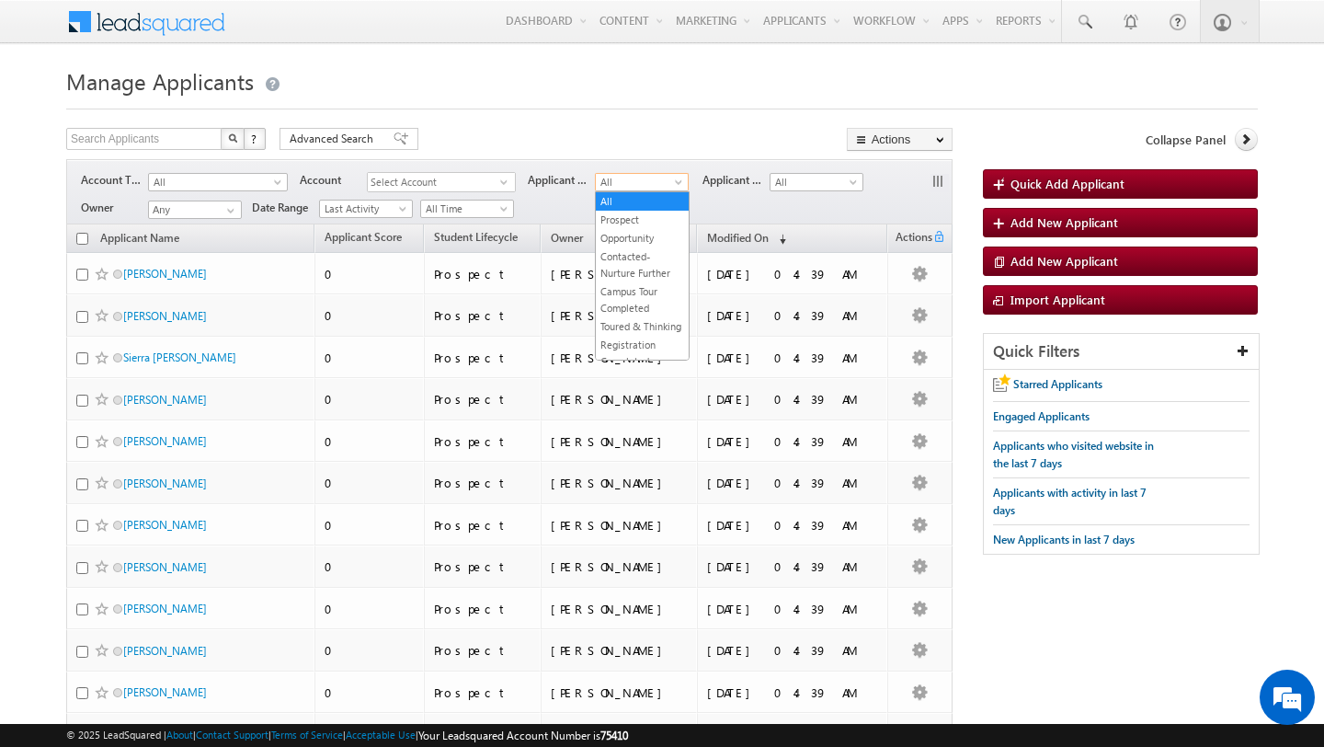
click at [633, 174] on span "All" at bounding box center [639, 182] width 87 height 17
click at [625, 151] on div "Search Applicants X ? 391 results found Advanced Search Advanced Search Advance…" at bounding box center [509, 141] width 886 height 27
click at [840, 183] on span "All" at bounding box center [813, 182] width 87 height 17
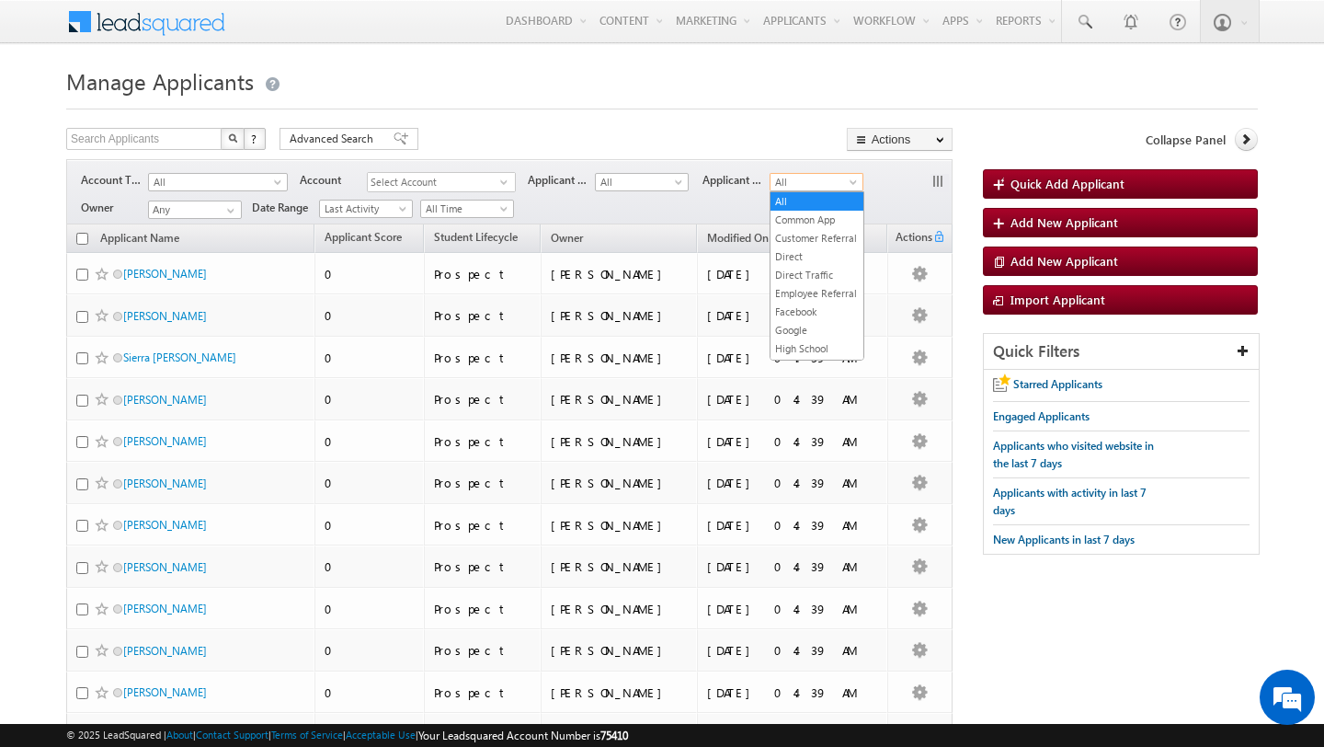
click at [772, 143] on div "Search Applicants X ? 391 results found Advanced Search Advanced Search Advance…" at bounding box center [509, 141] width 886 height 27
click at [362, 208] on span "Last Activity" at bounding box center [363, 208] width 87 height 17
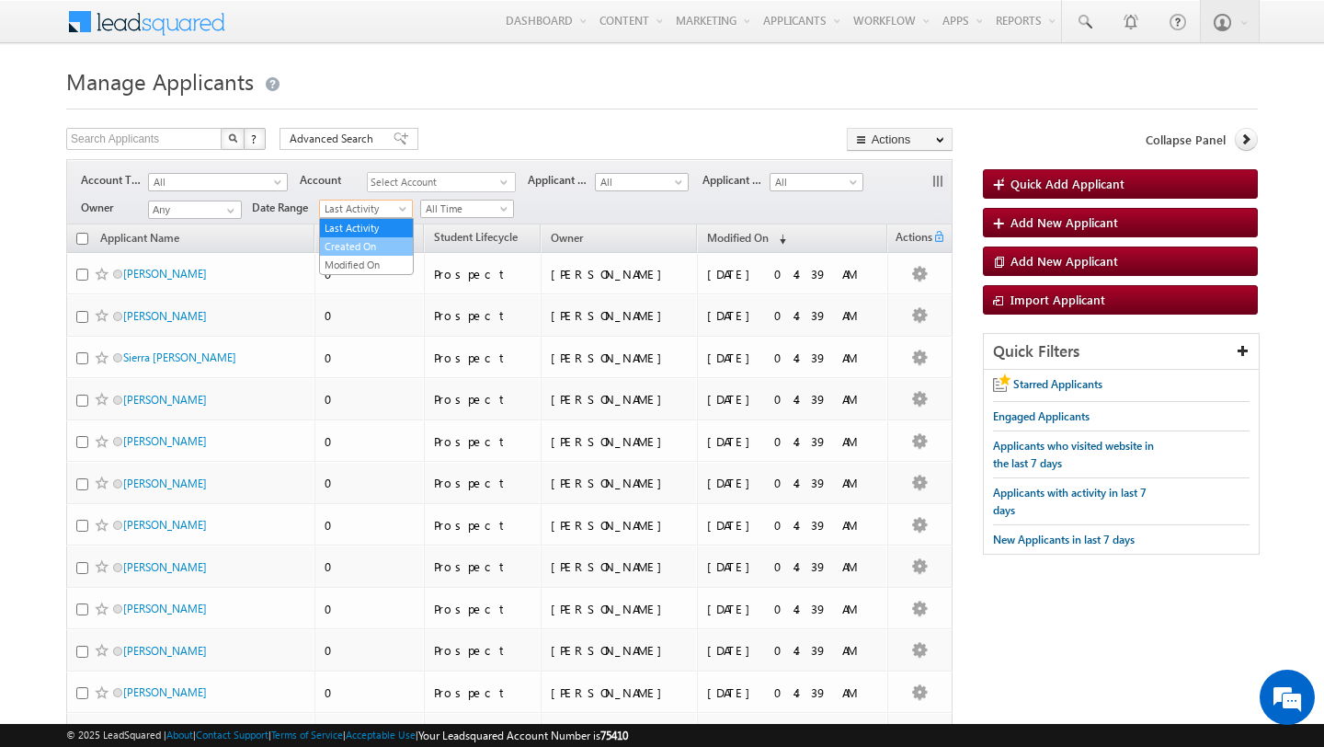
click at [364, 241] on link "Created On" at bounding box center [366, 246] width 93 height 17
click at [455, 206] on span "All Time" at bounding box center [464, 208] width 87 height 17
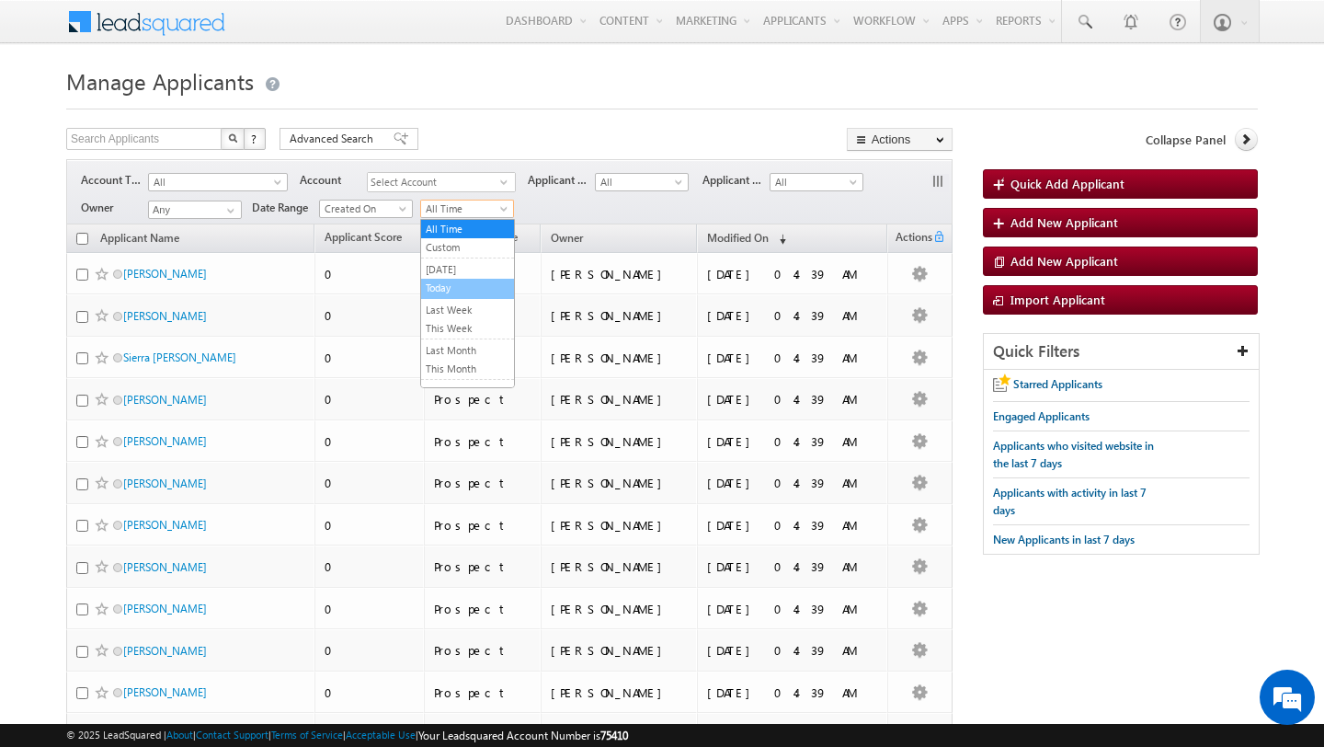
click at [452, 287] on link "Today" at bounding box center [467, 288] width 93 height 17
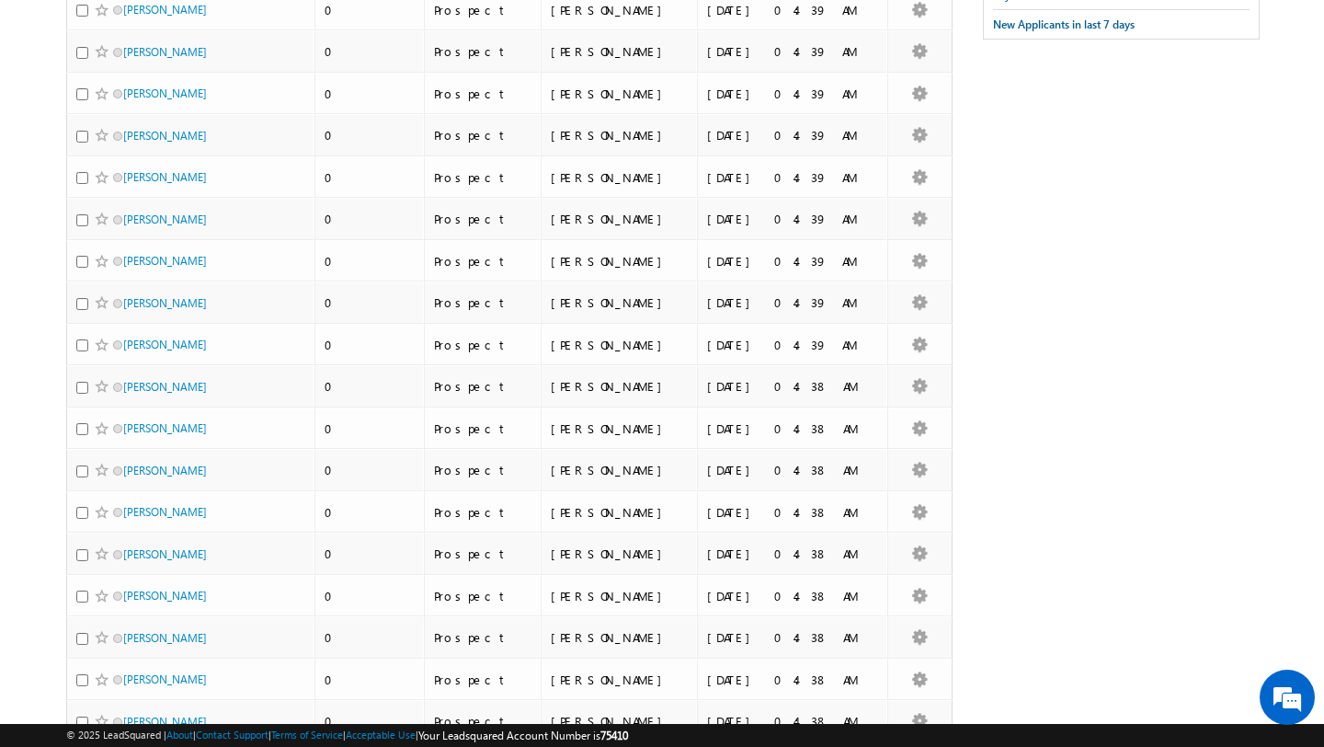
scroll to position [700, 0]
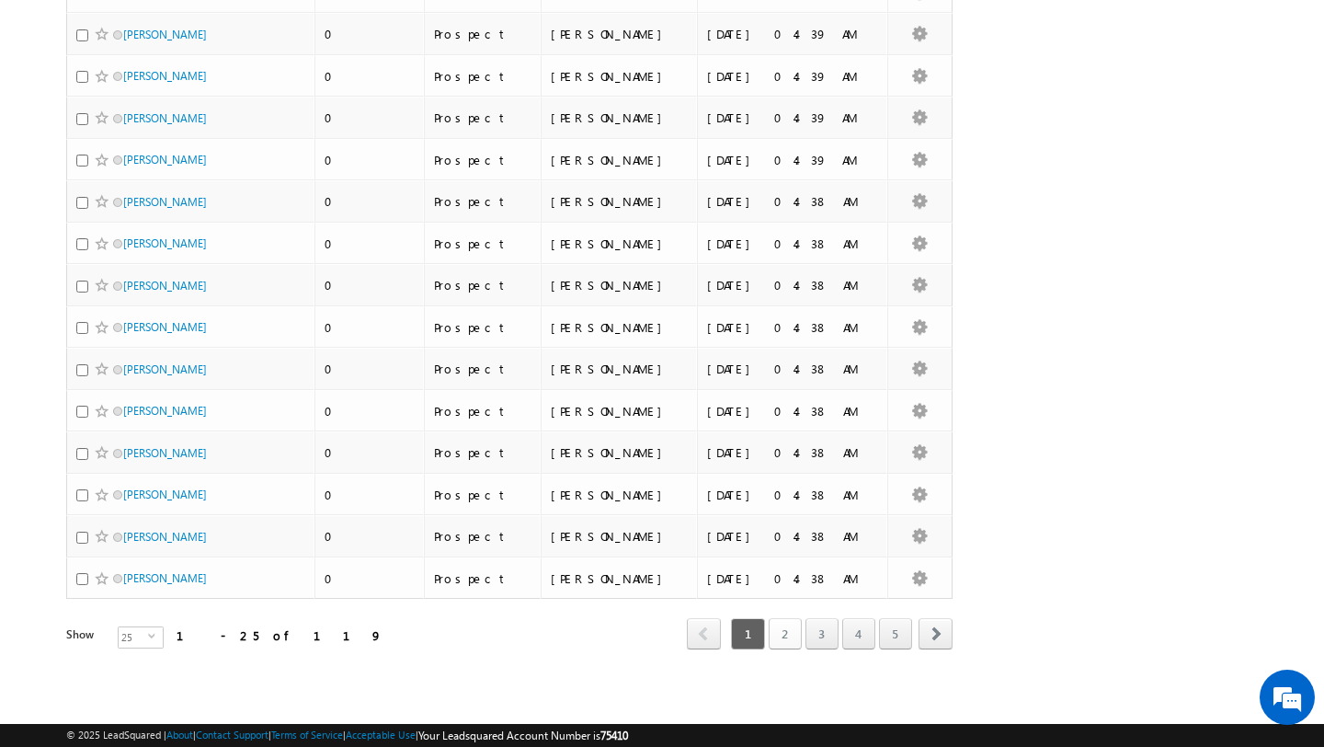
click at [783, 634] on link "2" at bounding box center [785, 633] width 33 height 31
click at [823, 634] on link "3" at bounding box center [821, 633] width 33 height 31
click at [865, 639] on link "4" at bounding box center [858, 633] width 33 height 31
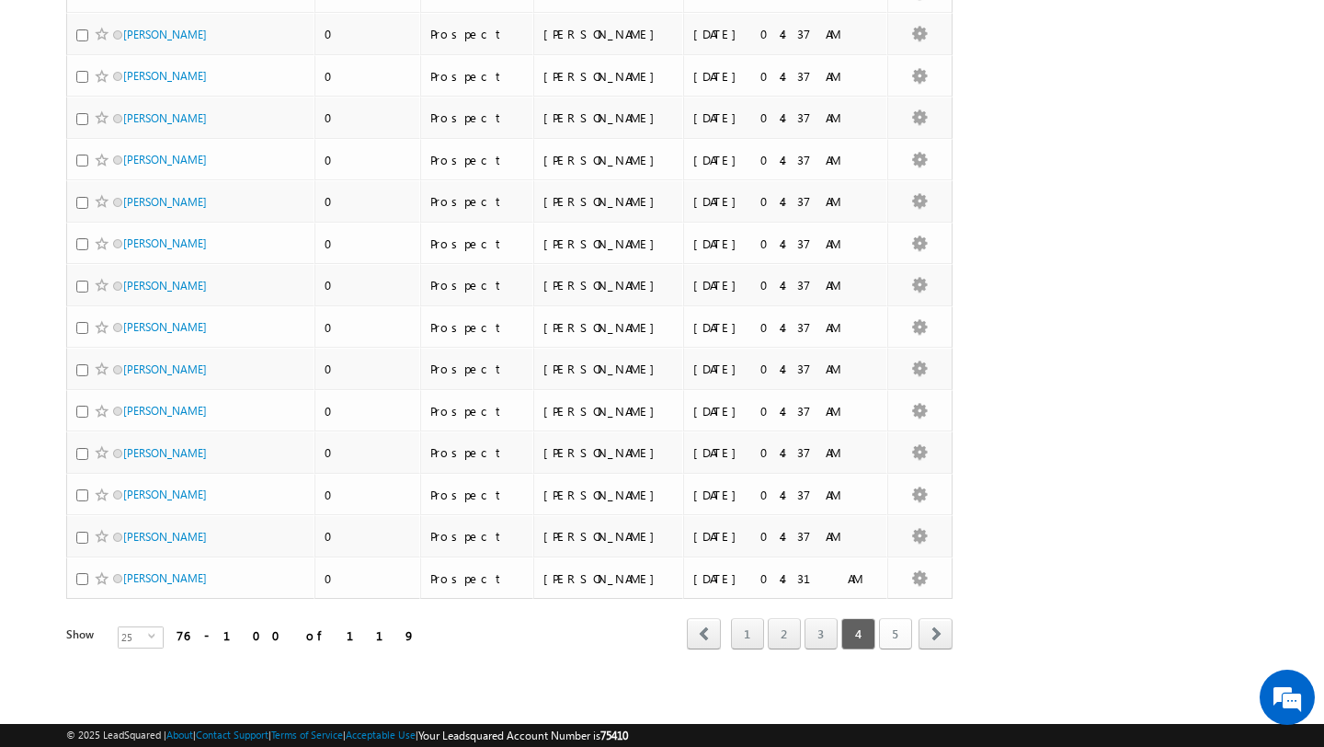
click at [898, 639] on link "5" at bounding box center [895, 633] width 33 height 31
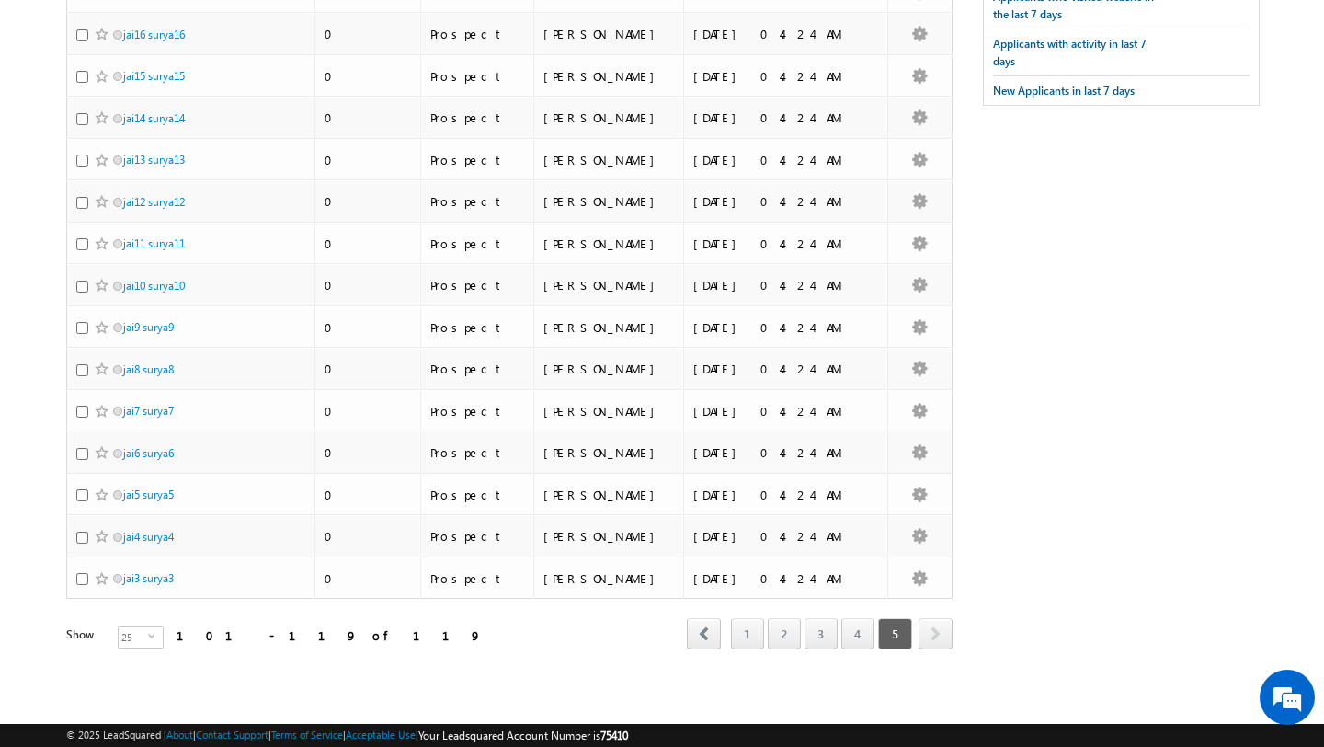
scroll to position [449, 0]
click at [745, 637] on link "1" at bounding box center [747, 633] width 33 height 31
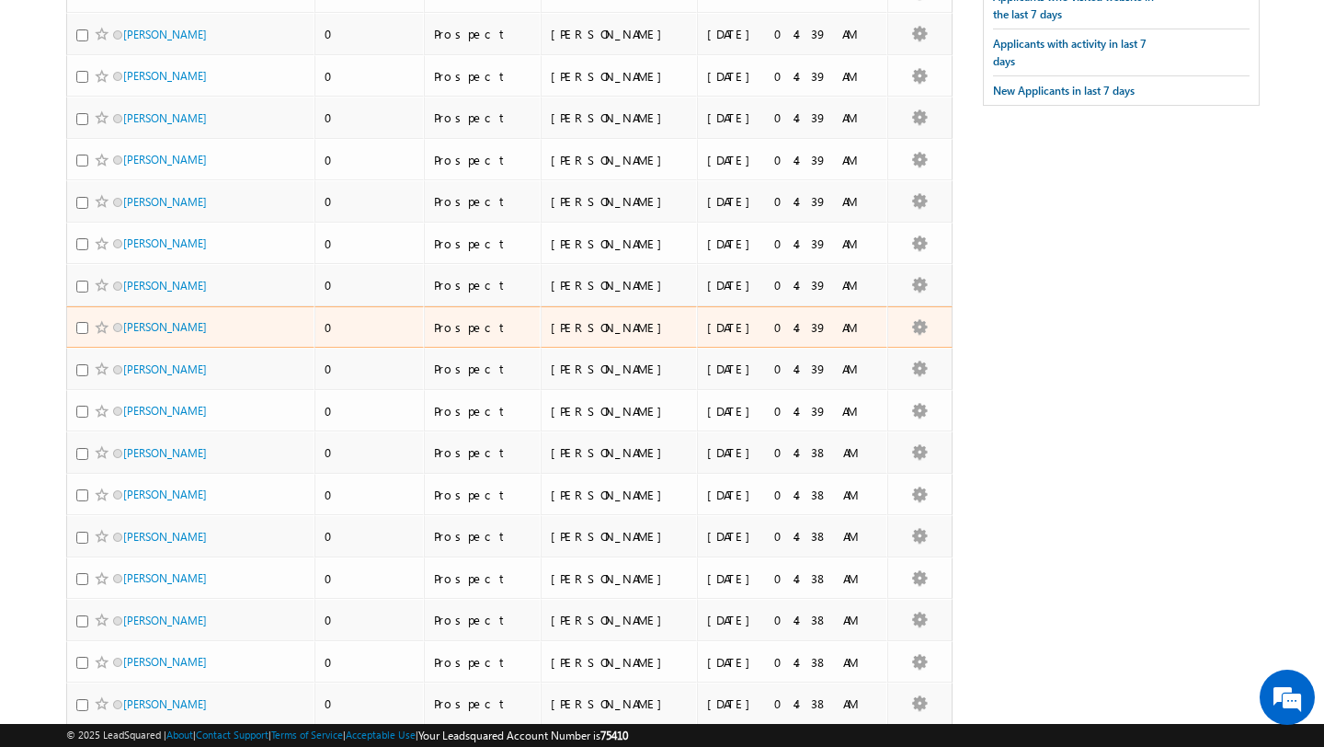
scroll to position [0, 0]
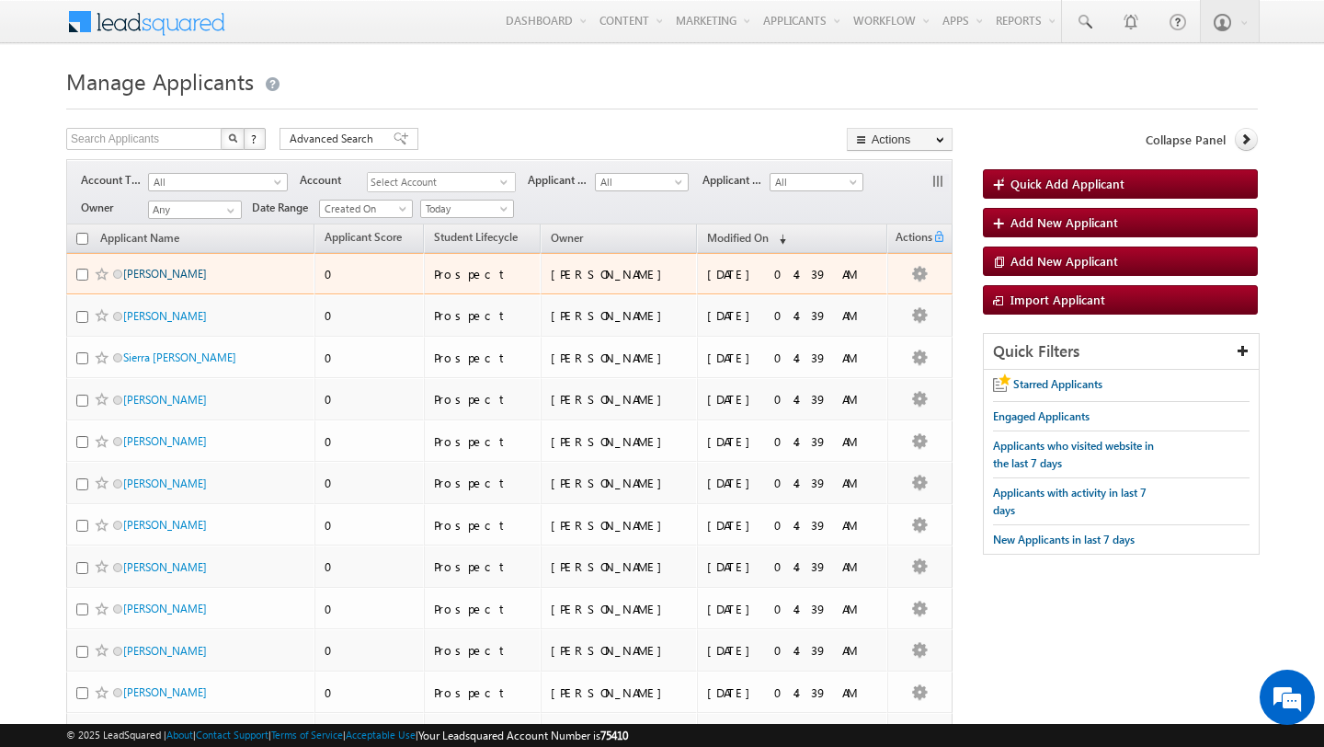
click at [152, 277] on link "Jeremy Dickerson" at bounding box center [165, 274] width 84 height 14
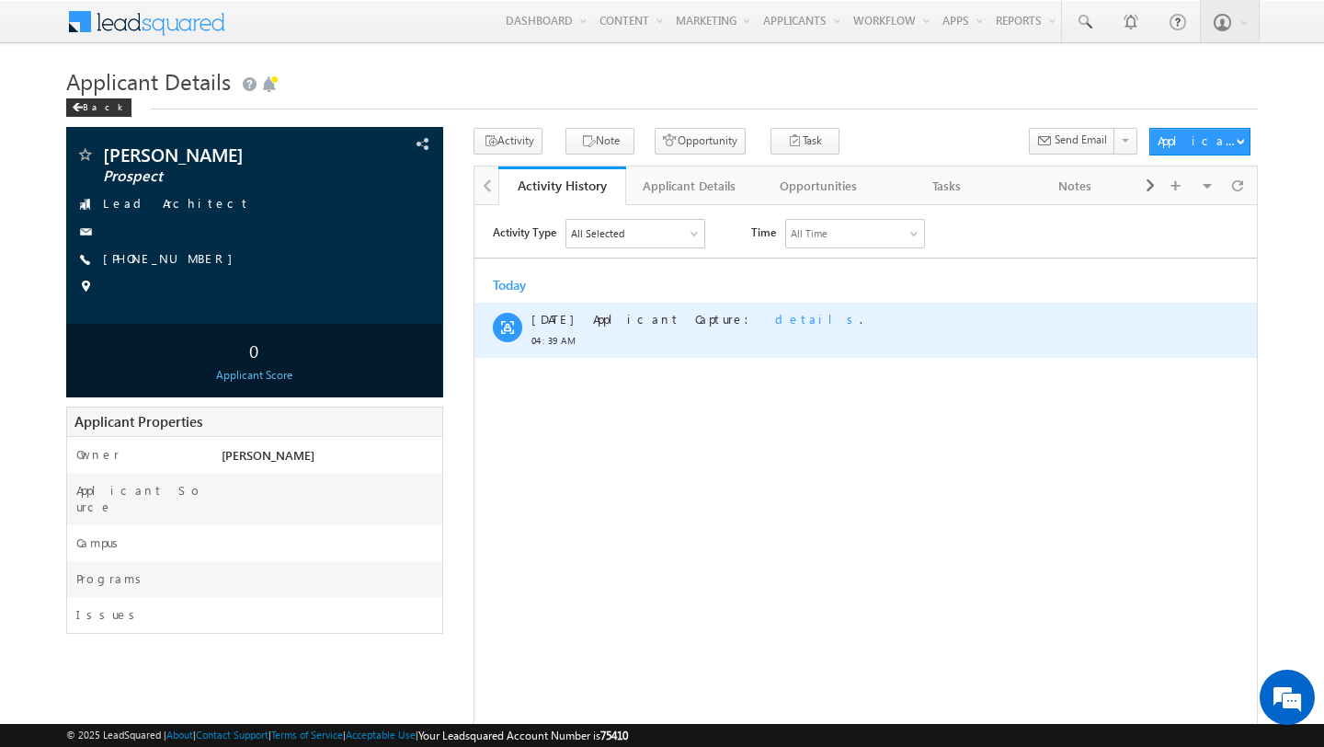
click at [775, 316] on span "details" at bounding box center [817, 318] width 85 height 16
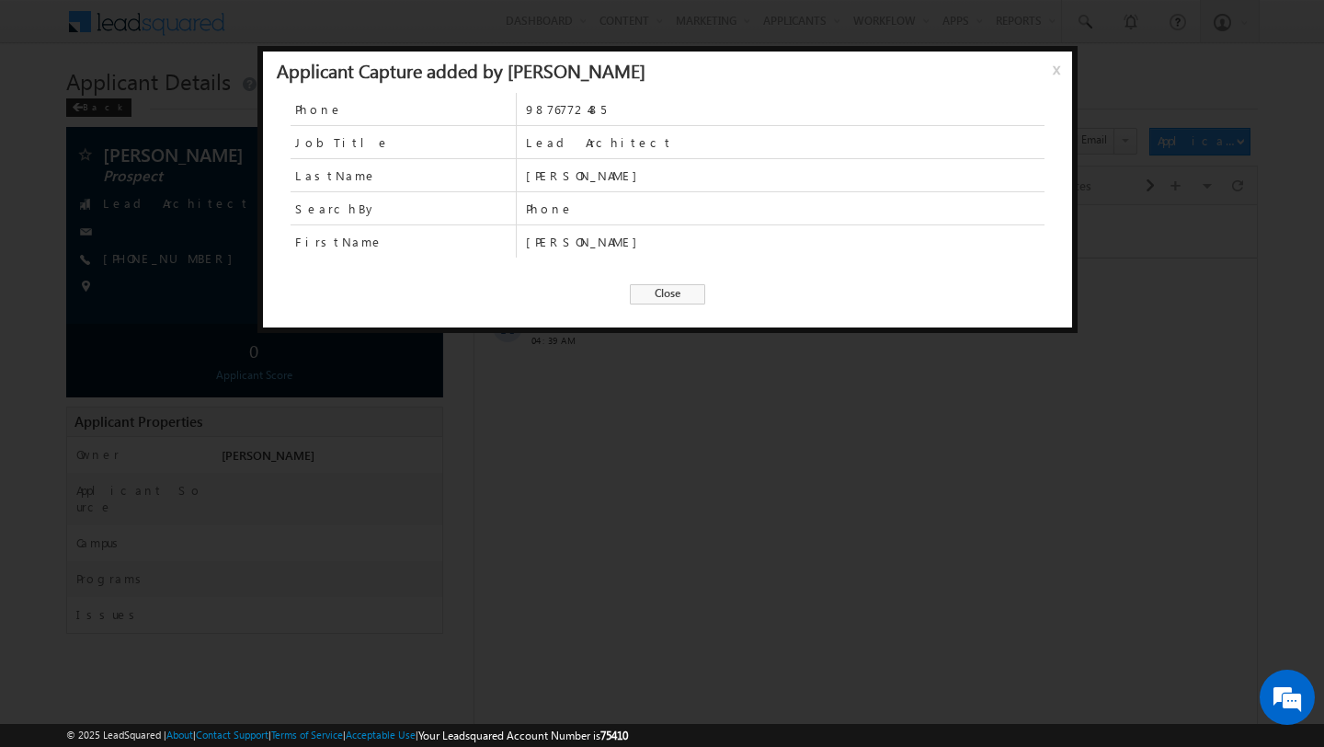
click at [679, 290] on span "Close" at bounding box center [667, 294] width 75 height 20
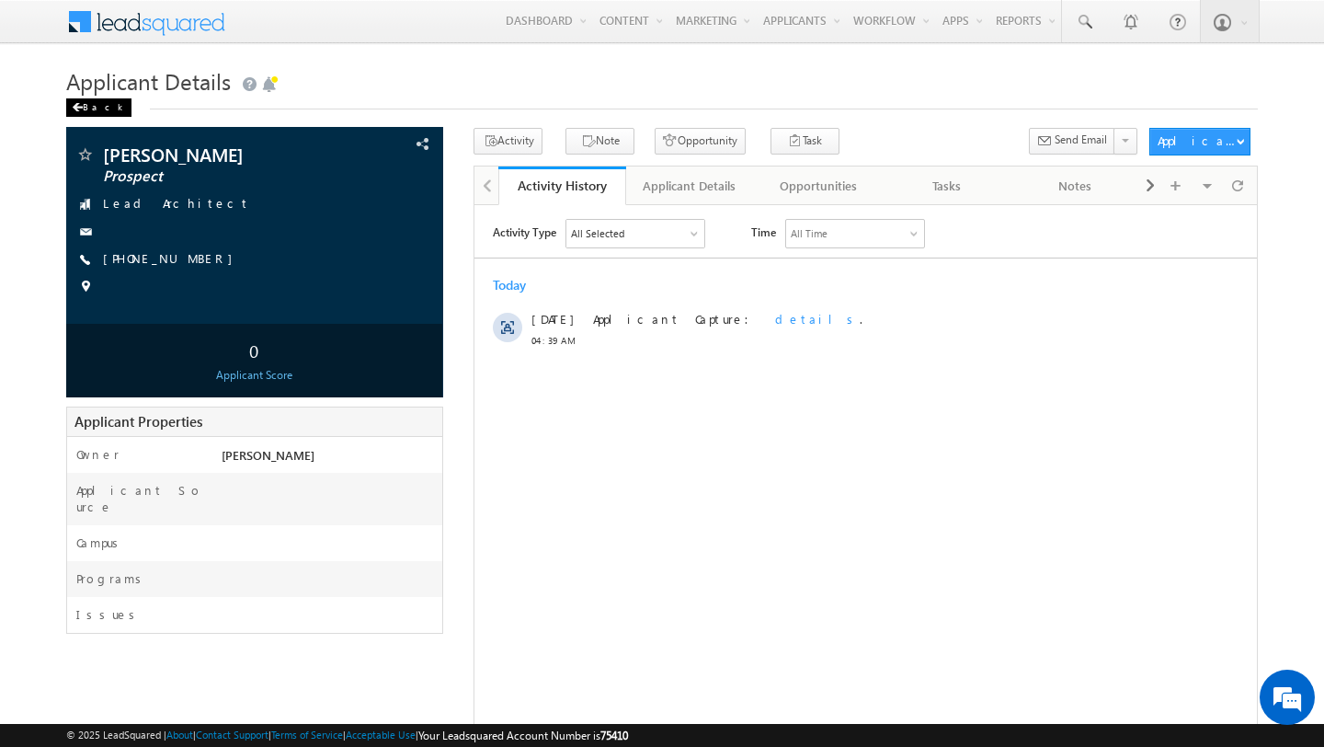
click at [91, 109] on div "Back" at bounding box center [98, 107] width 65 height 18
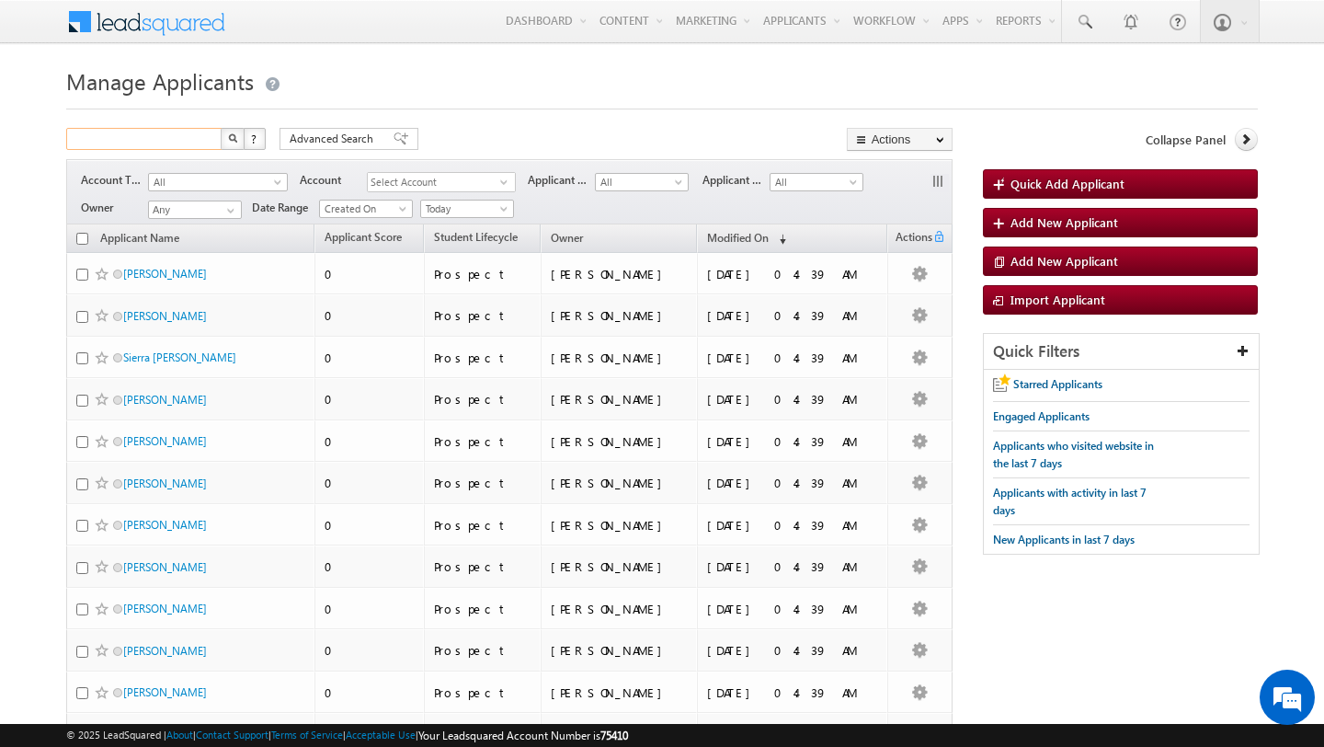
click at [173, 129] on input "text" at bounding box center [144, 139] width 157 height 22
type input "[PERSON_NAME]"
click at [221, 128] on button "button" at bounding box center [233, 139] width 24 height 22
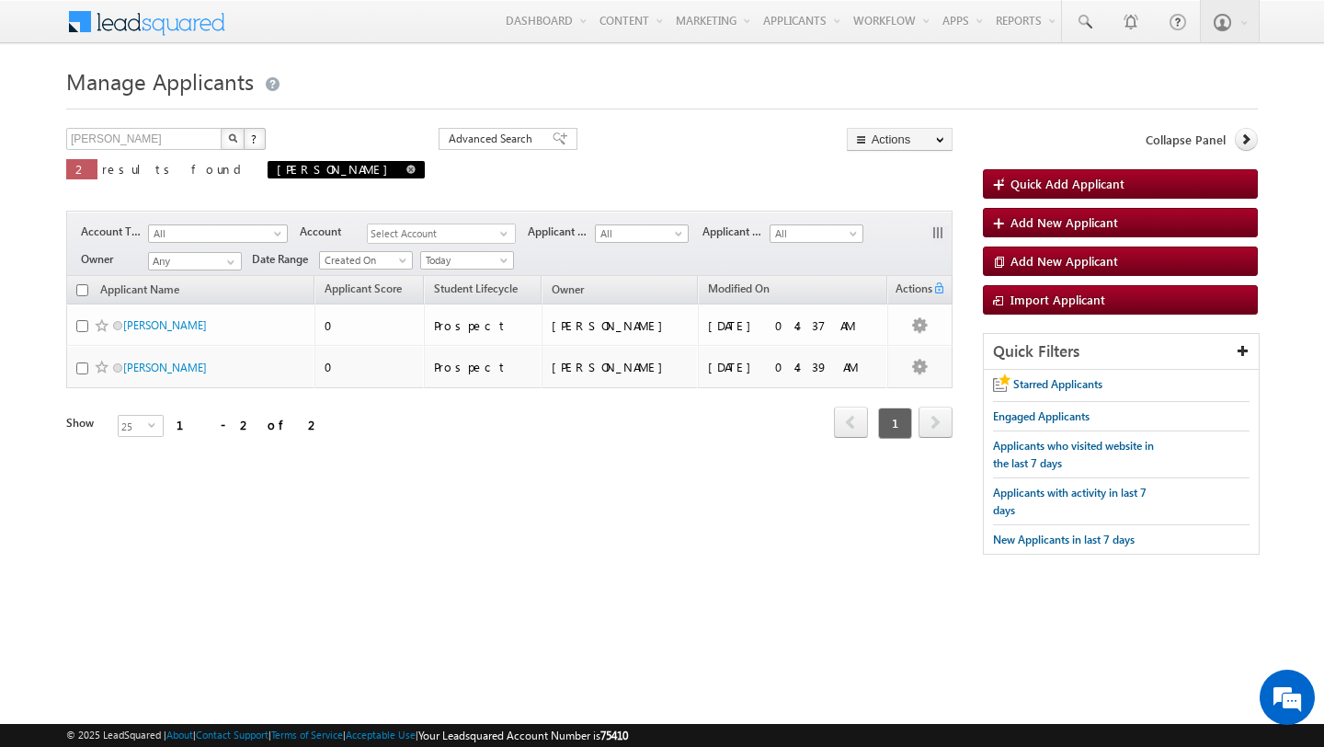
click at [406, 169] on span at bounding box center [410, 169] width 9 height 9
type input "Search Applicants"
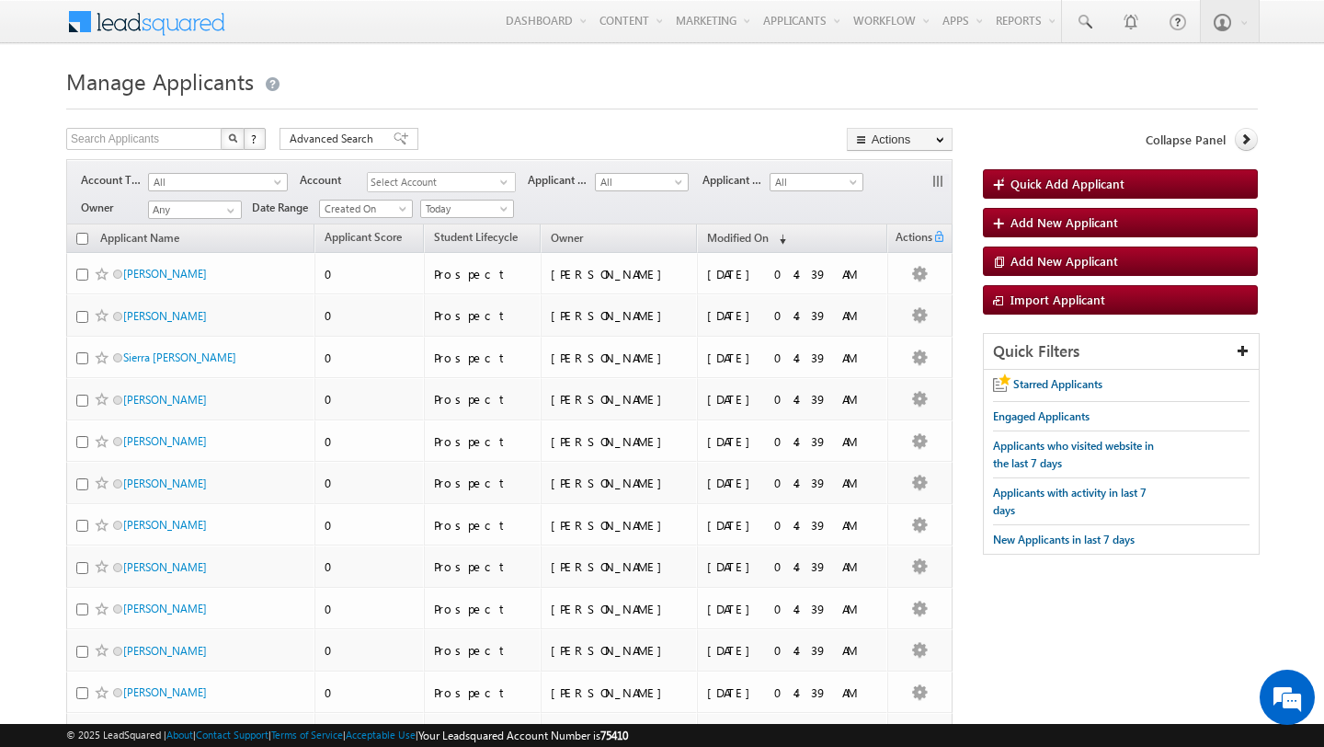
click at [616, 111] on form "Manage Applicants Quick Add Applicant Search Applicants X ? 119 results found A…" at bounding box center [662, 731] width 1192 height 1339
click at [726, 62] on h1 "Manage Applicants" at bounding box center [662, 80] width 1192 height 36
